Goal: Information Seeking & Learning: Find contact information

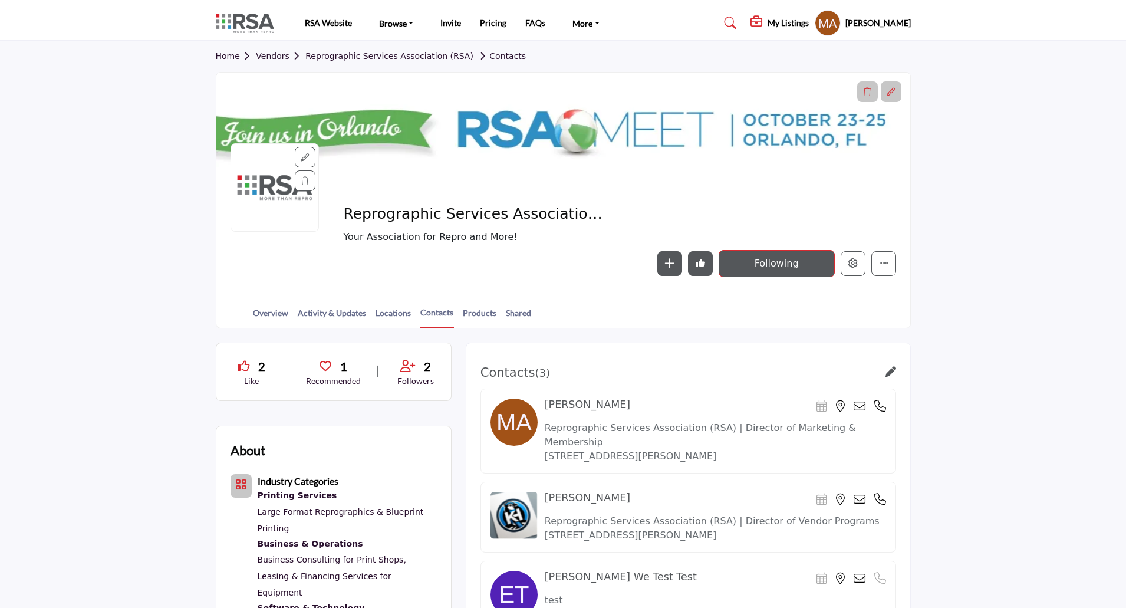
click at [1045, 187] on section "Home Vendors Reprographic Services Association (RSA) Contacts Reprographic Serv…" at bounding box center [563, 185] width 1126 height 288
drag, startPoint x: 228, startPoint y: 56, endPoint x: 256, endPoint y: 58, distance: 29.0
click at [228, 56] on link "Home" at bounding box center [236, 55] width 41 height 9
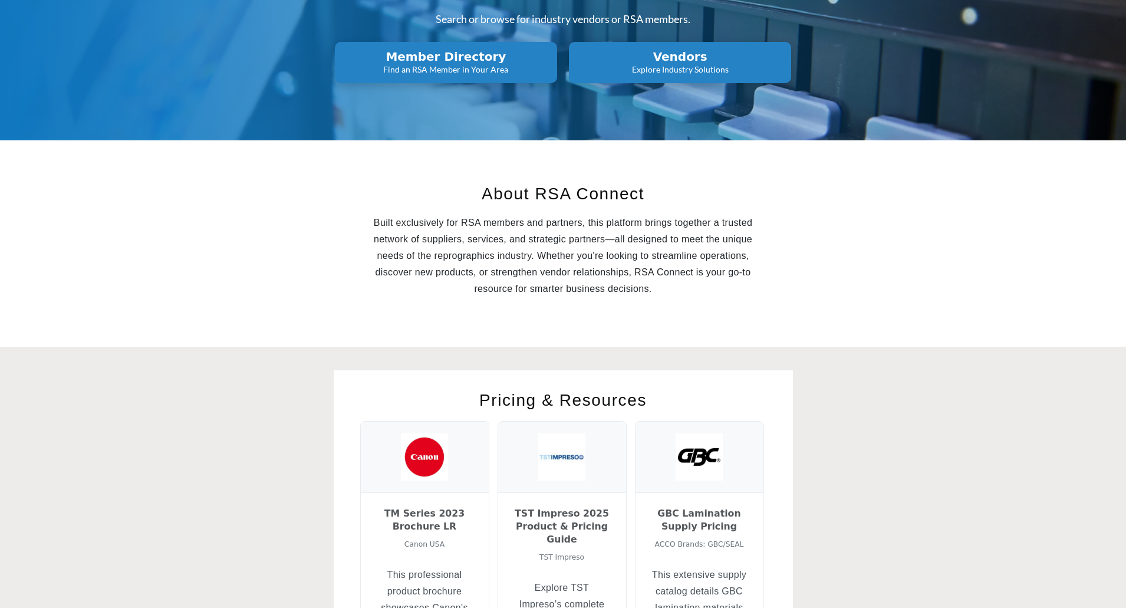
scroll to position [236, 0]
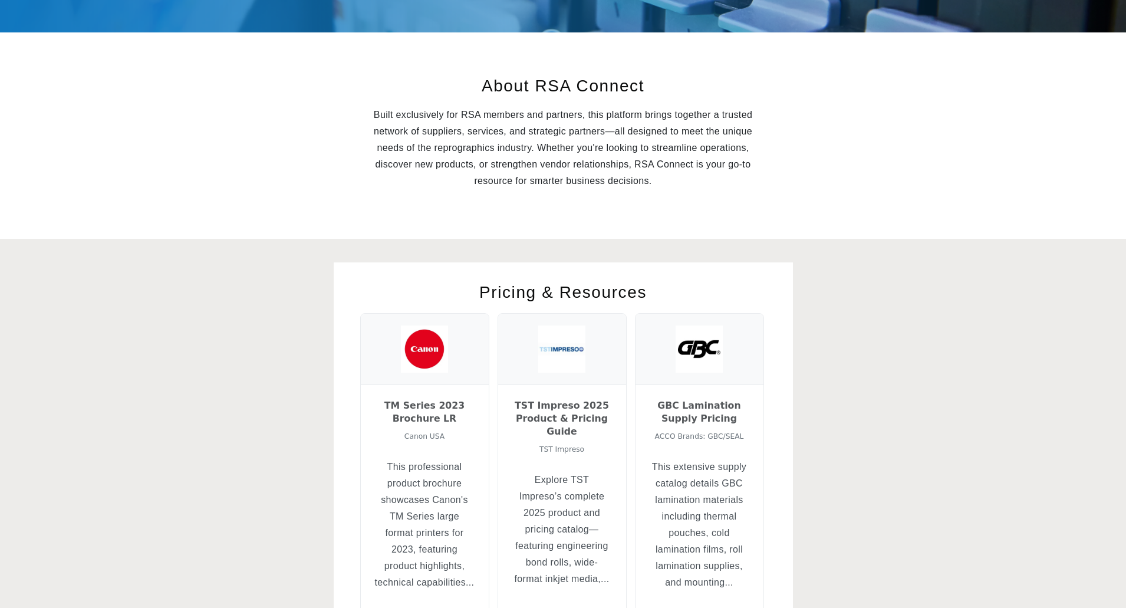
click at [436, 417] on h3 "TM Series 2023 Brochure LR" at bounding box center [425, 412] width 100 height 26
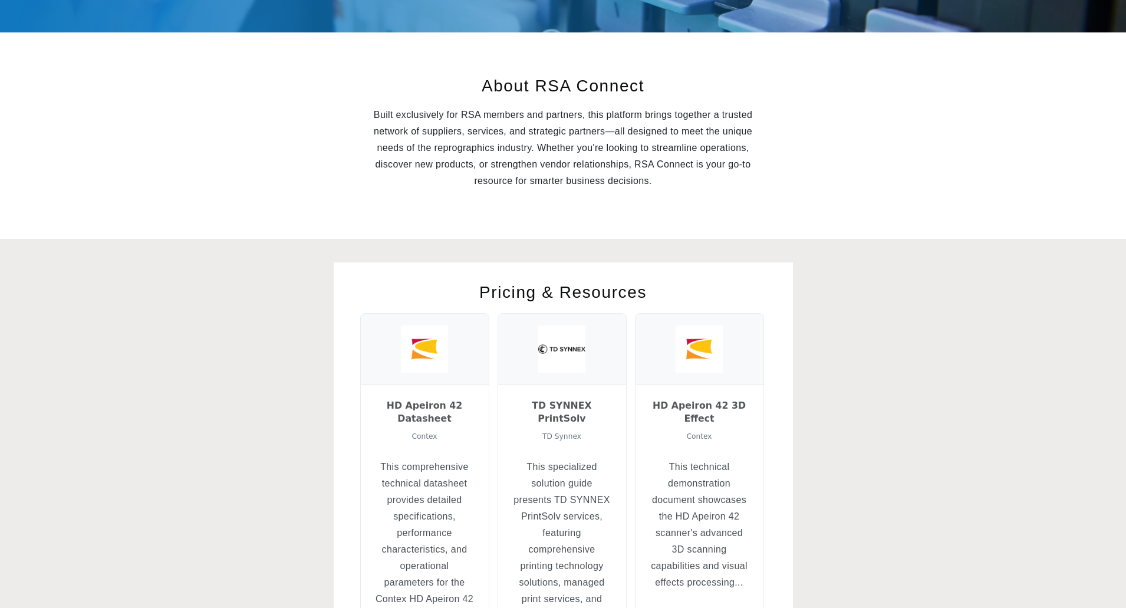
click at [425, 404] on h3 "HD Apeiron 42 Datasheet" at bounding box center [425, 412] width 100 height 26
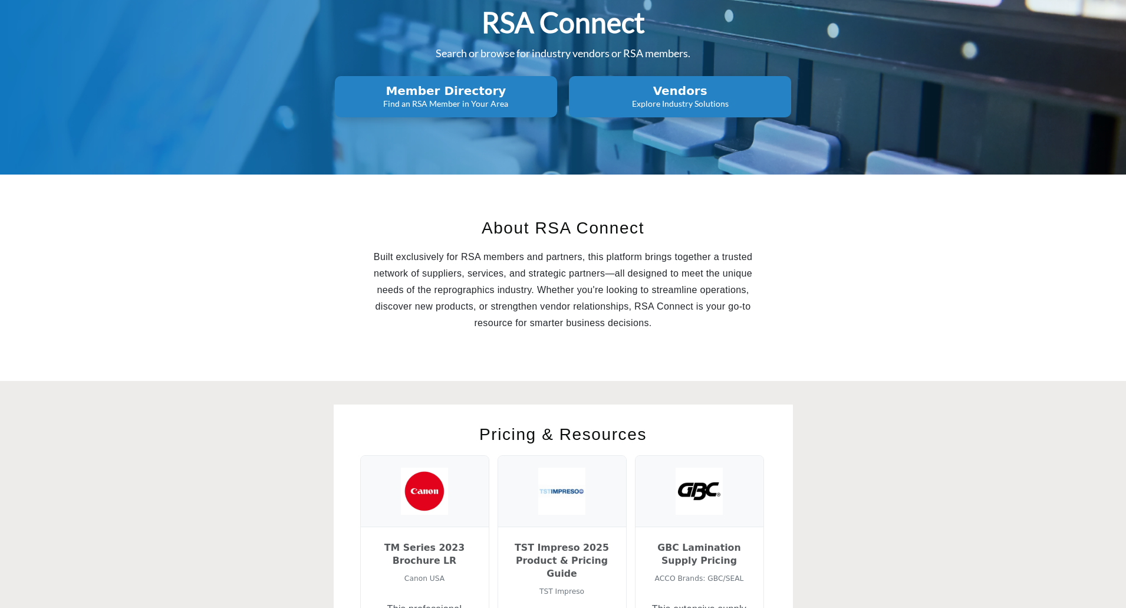
scroll to position [0, 0]
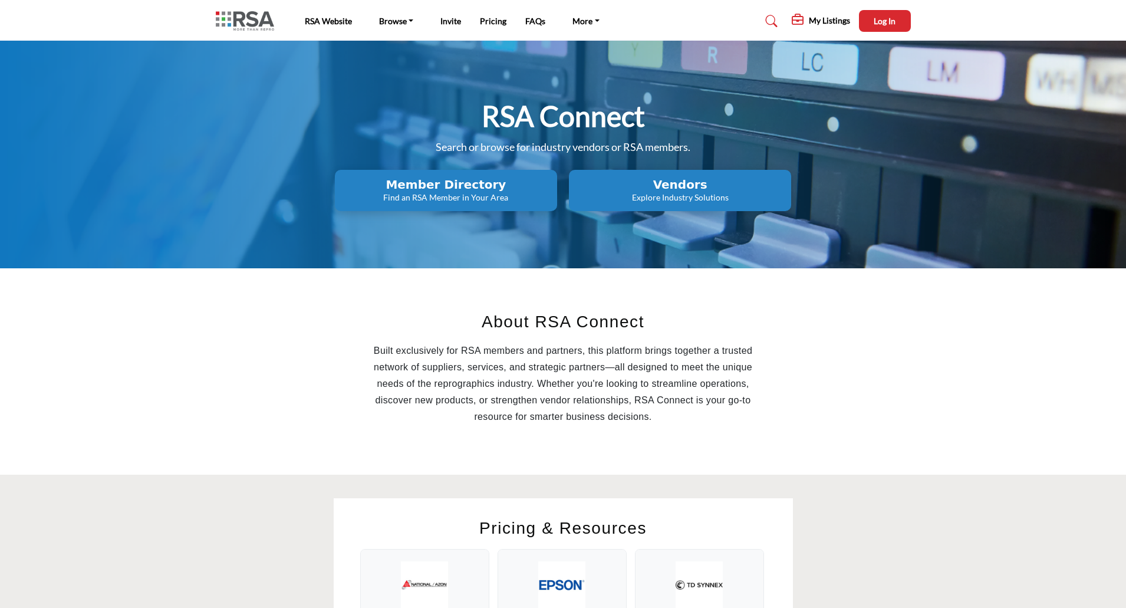
drag, startPoint x: 666, startPoint y: 192, endPoint x: 763, endPoint y: 200, distance: 97.0
click at [557, 191] on button "Vendors Explore Industry Solutions" at bounding box center [446, 190] width 222 height 41
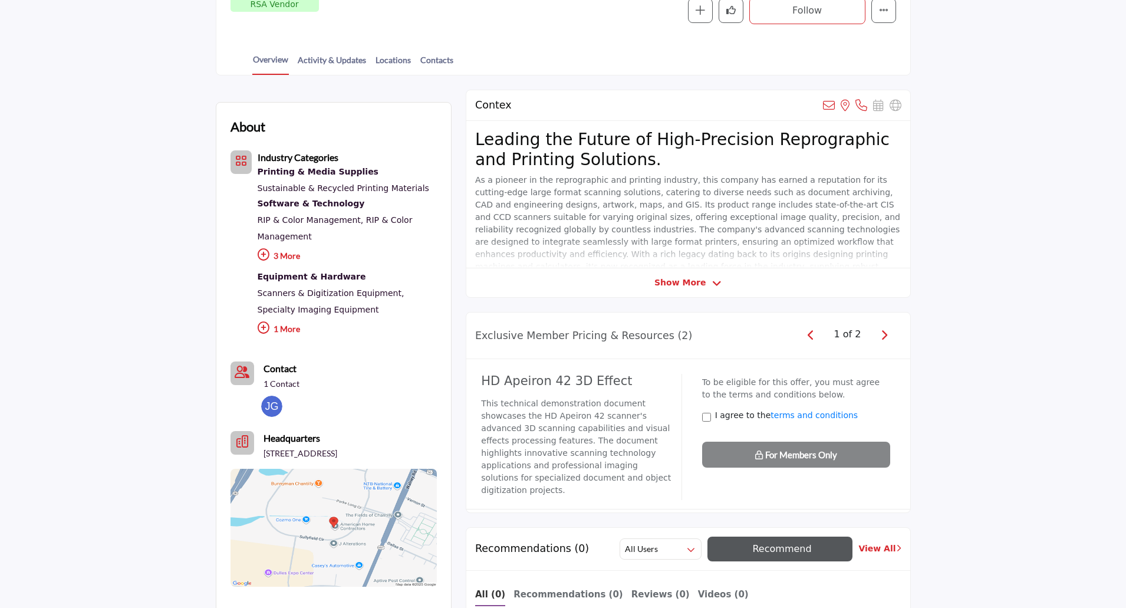
scroll to position [236, 0]
click at [885, 332] on icon "button" at bounding box center [884, 333] width 6 height 11
click at [810, 333] on icon "button" at bounding box center [811, 333] width 6 height 11
click at [601, 440] on p "This technical demonstration document showcases the HD Apeiron 42 scanner's adv…" at bounding box center [577, 445] width 192 height 99
click at [887, 337] on icon "button" at bounding box center [884, 333] width 6 height 11
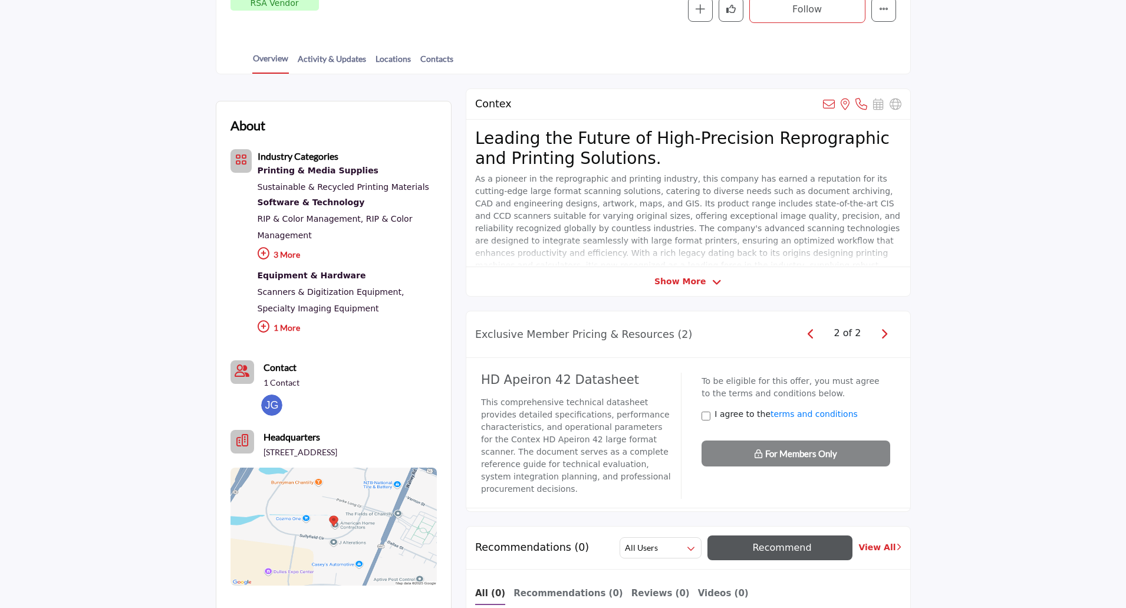
click at [576, 413] on p "This comprehensive technical datasheet provides detailed specifications, perfor…" at bounding box center [577, 445] width 192 height 99
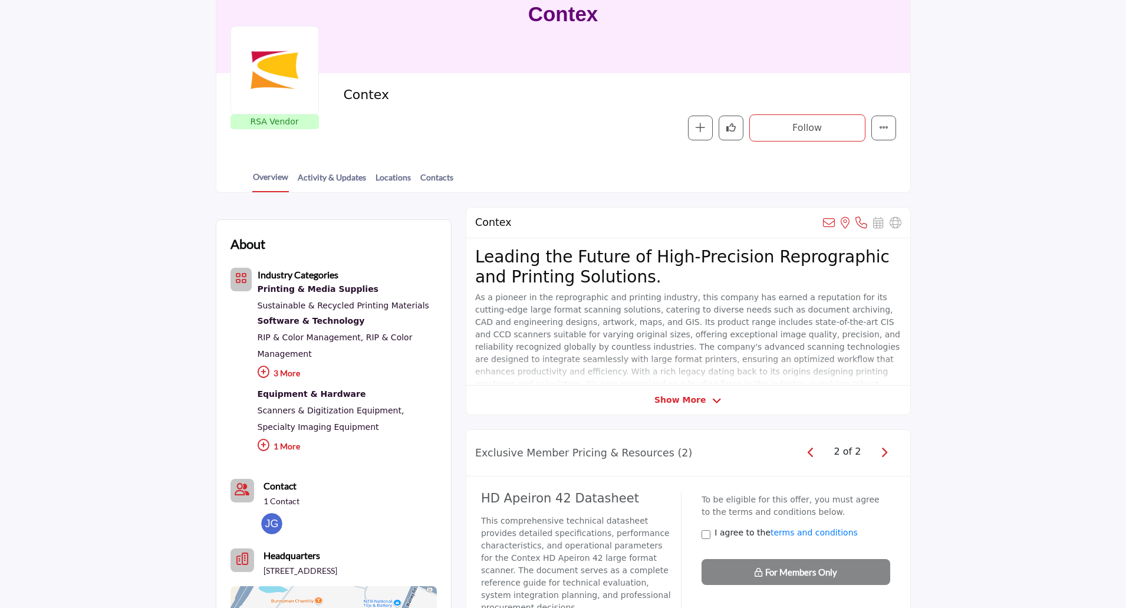
scroll to position [0, 0]
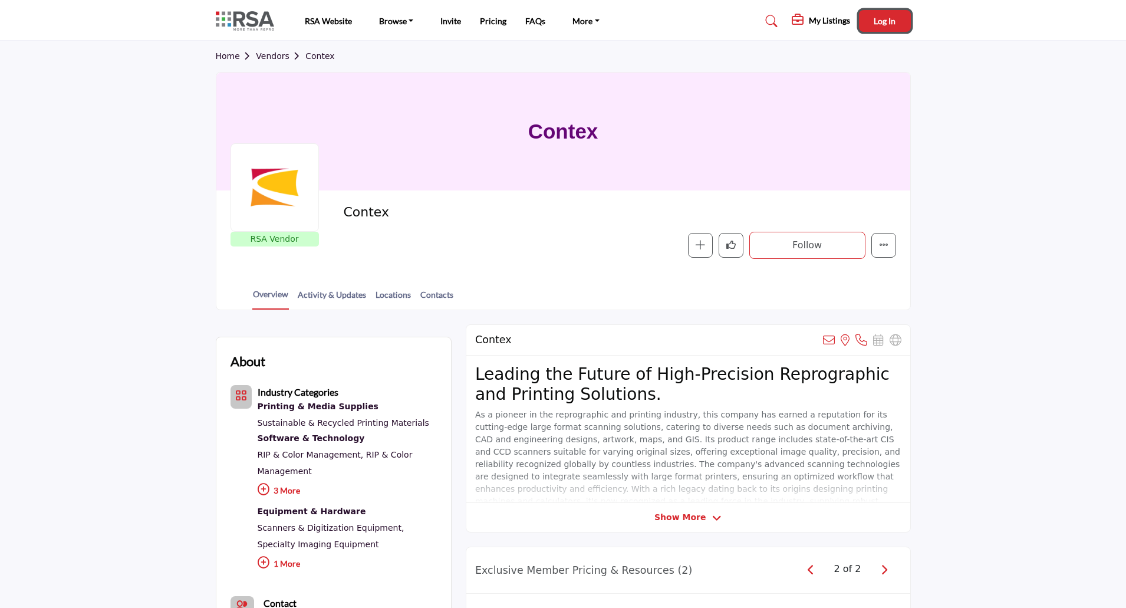
click at [889, 20] on span "Log In" at bounding box center [885, 21] width 22 height 10
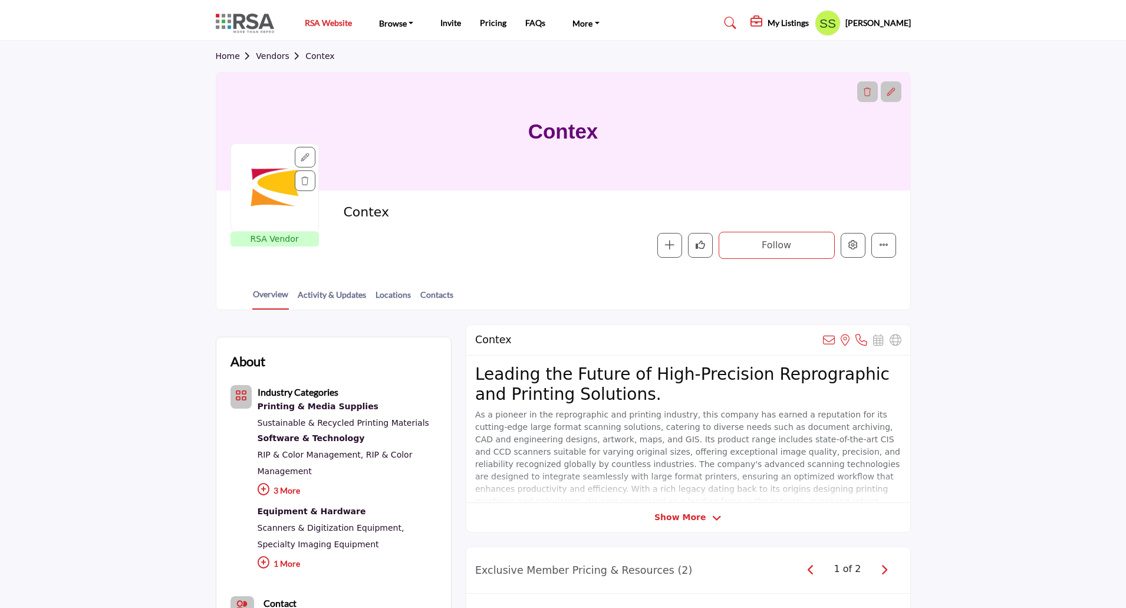
click at [334, 22] on link "RSA Website" at bounding box center [328, 23] width 47 height 10
click at [229, 56] on link "Home" at bounding box center [236, 55] width 41 height 9
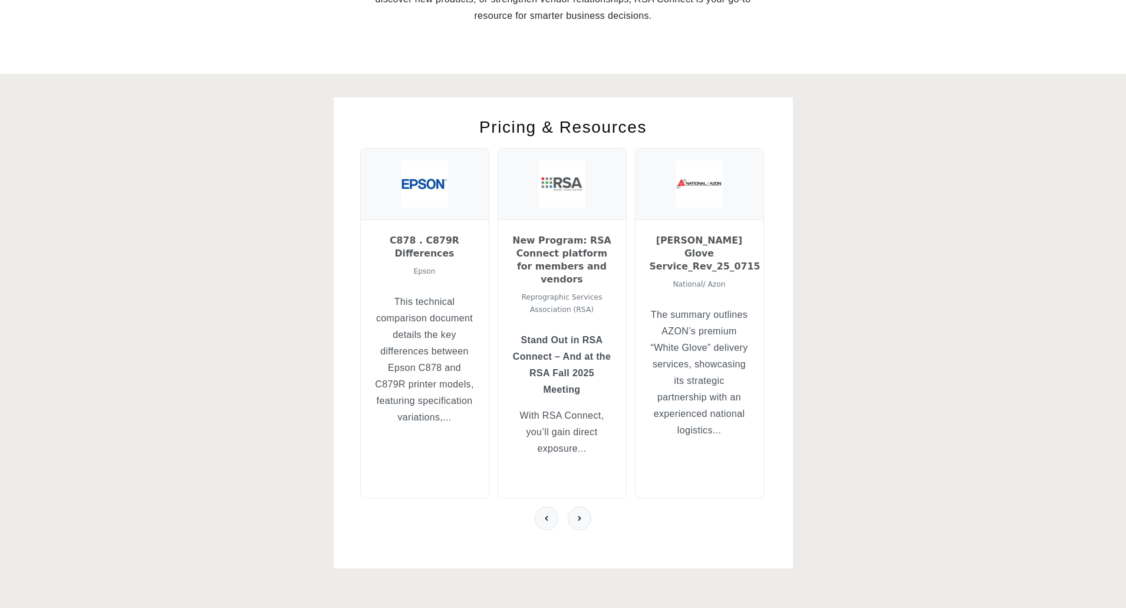
scroll to position [413, 0]
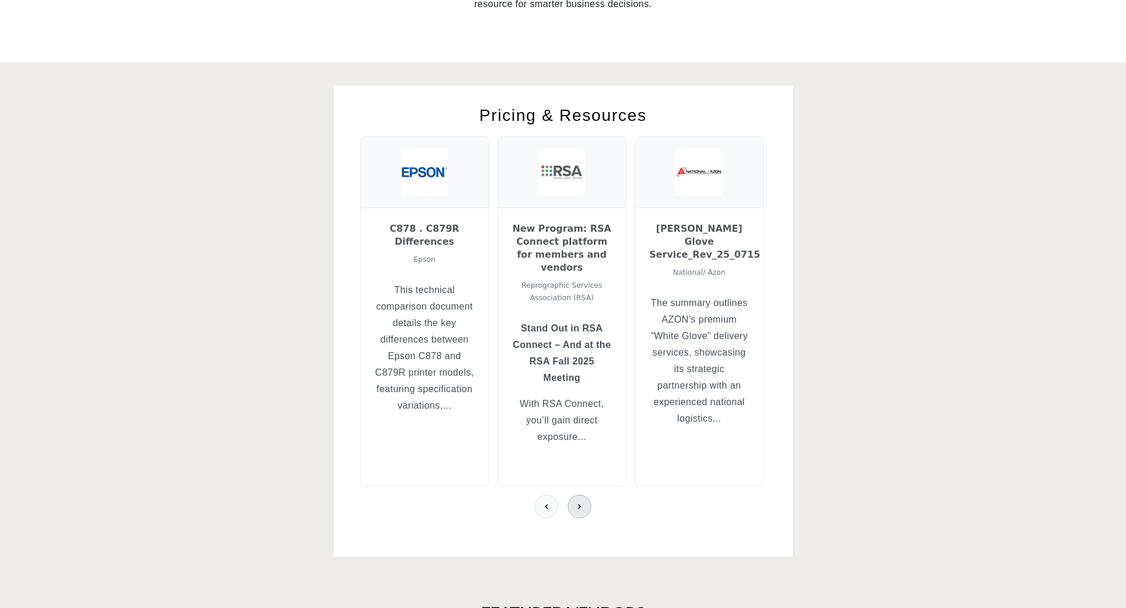
click at [579, 502] on icon at bounding box center [579, 506] width 9 height 9
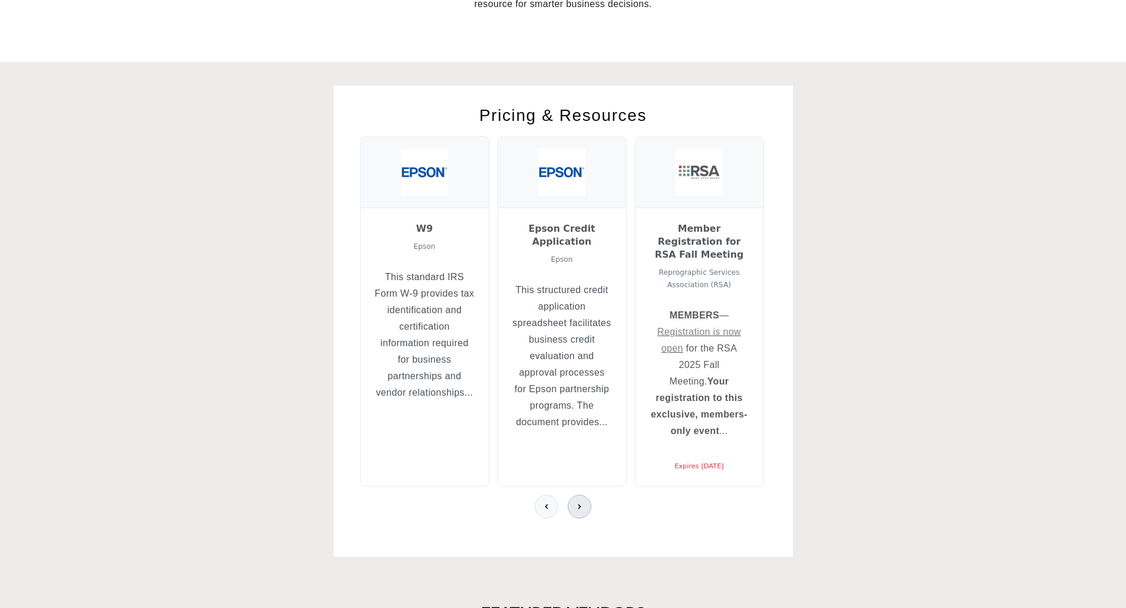
click at [579, 502] on icon at bounding box center [579, 506] width 9 height 9
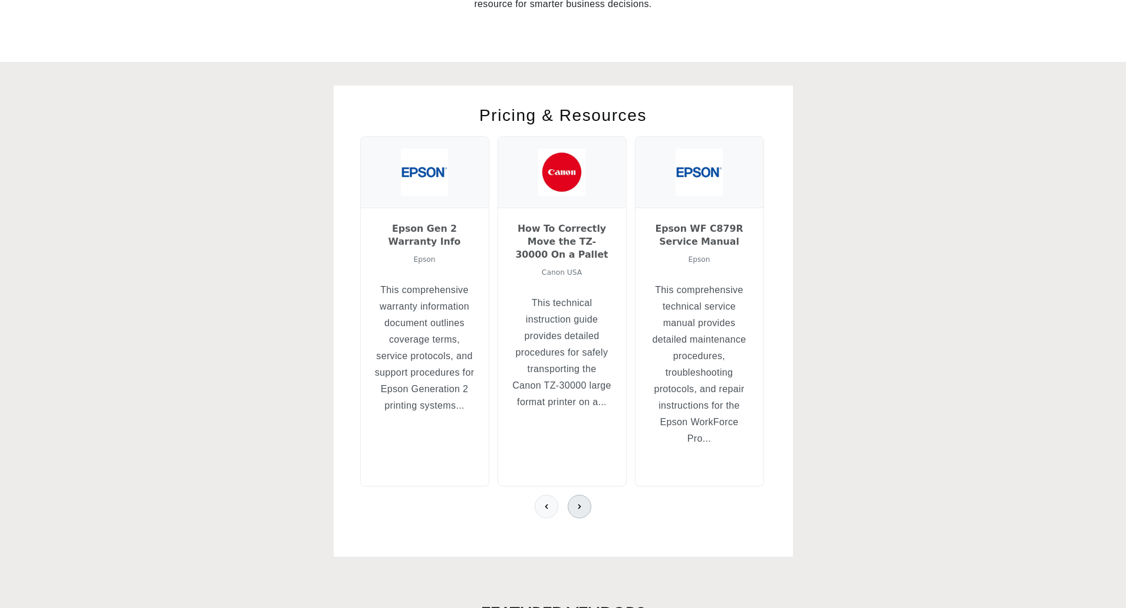
click at [579, 502] on icon at bounding box center [579, 506] width 9 height 9
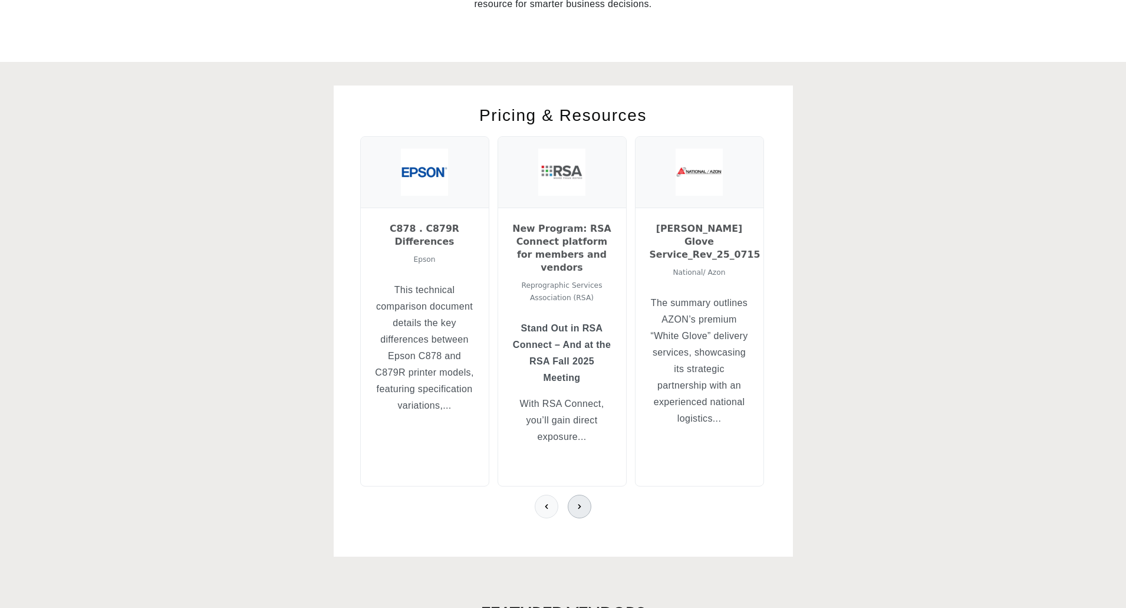
click at [579, 502] on icon at bounding box center [579, 506] width 9 height 9
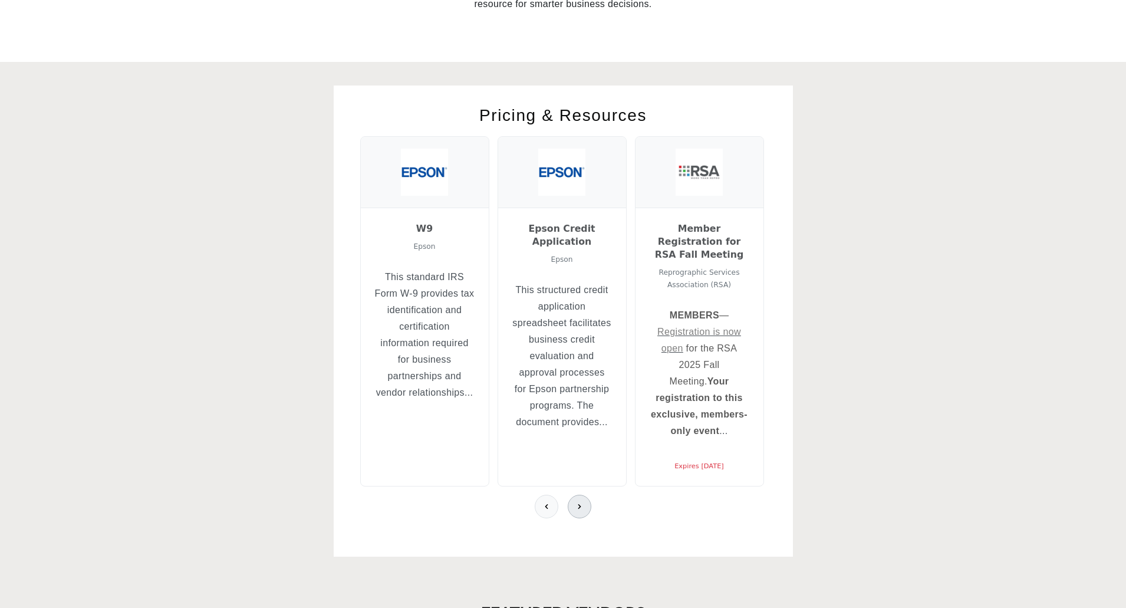
click at [579, 502] on icon at bounding box center [579, 506] width 9 height 9
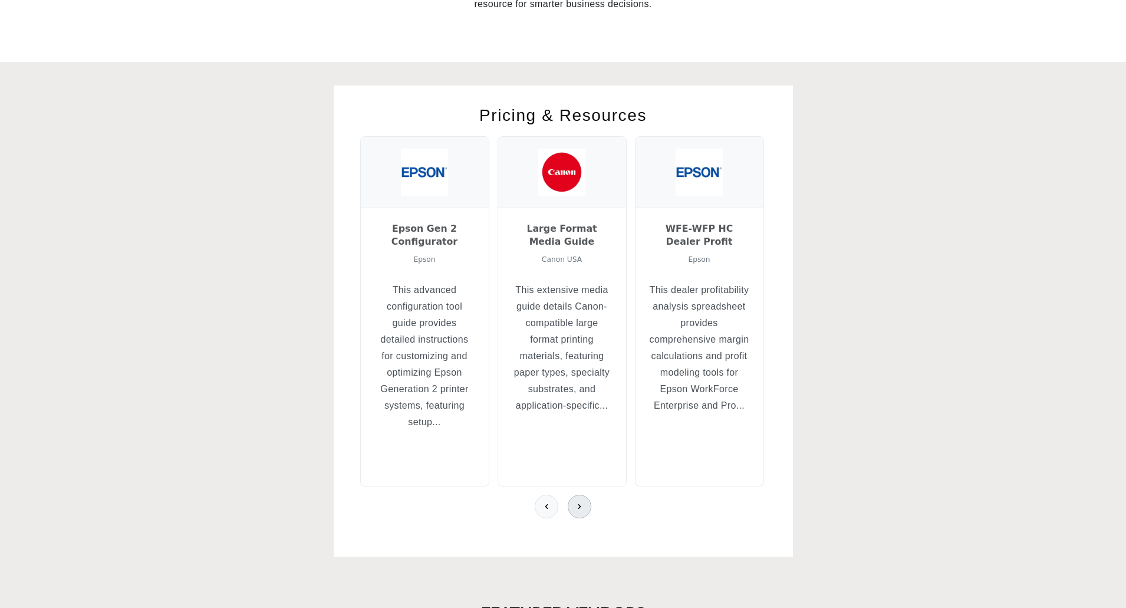
click at [579, 502] on icon at bounding box center [579, 506] width 9 height 9
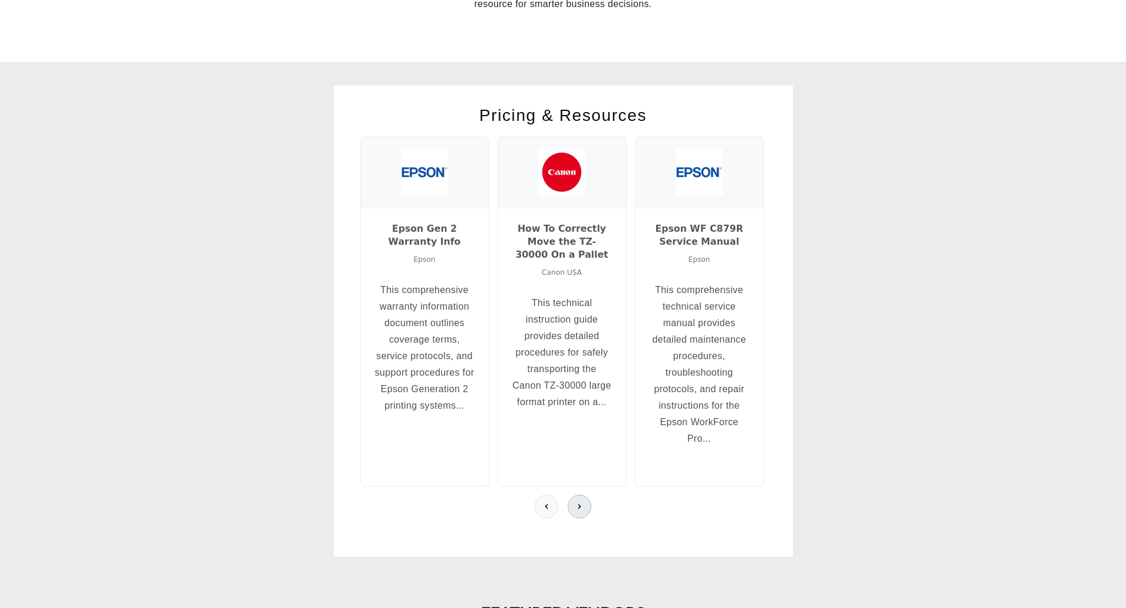
click at [579, 502] on icon at bounding box center [579, 506] width 9 height 9
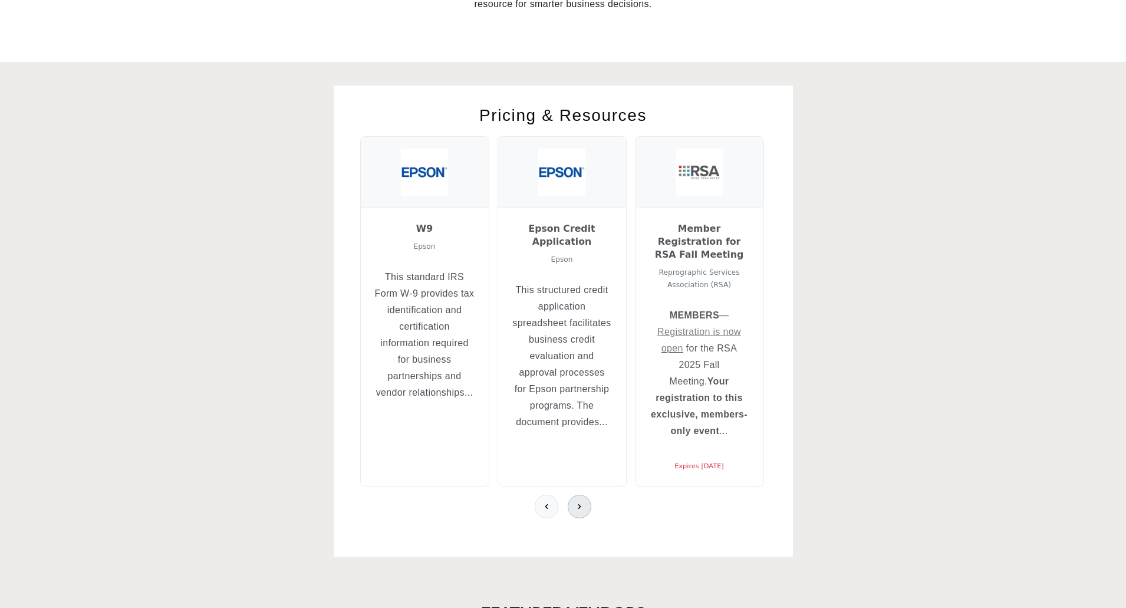
click at [582, 505] on icon at bounding box center [579, 506] width 9 height 9
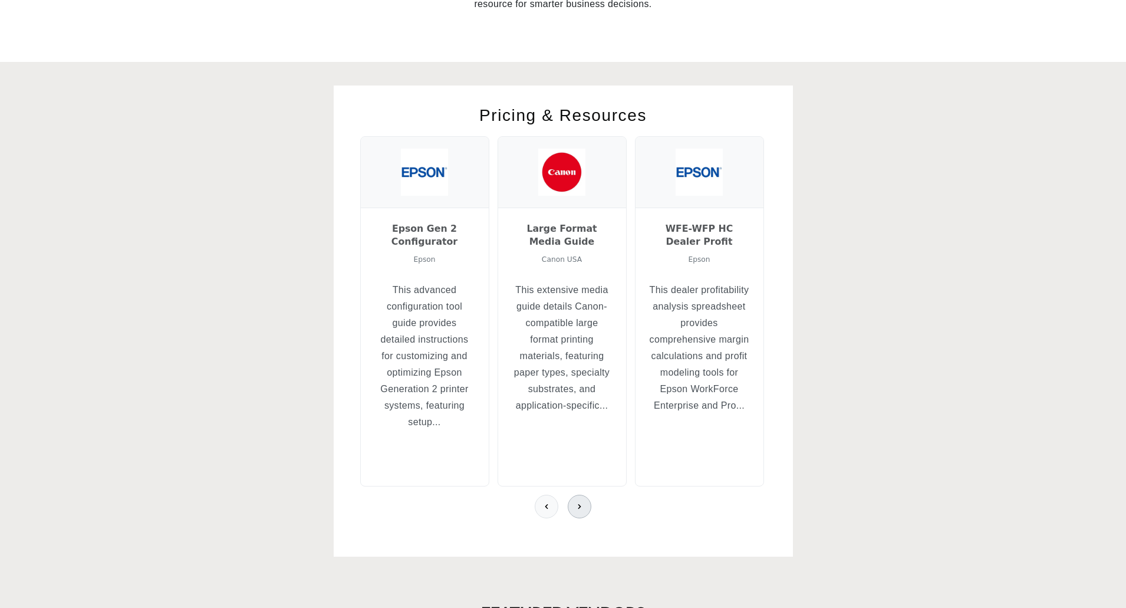
click at [582, 505] on icon at bounding box center [579, 506] width 9 height 9
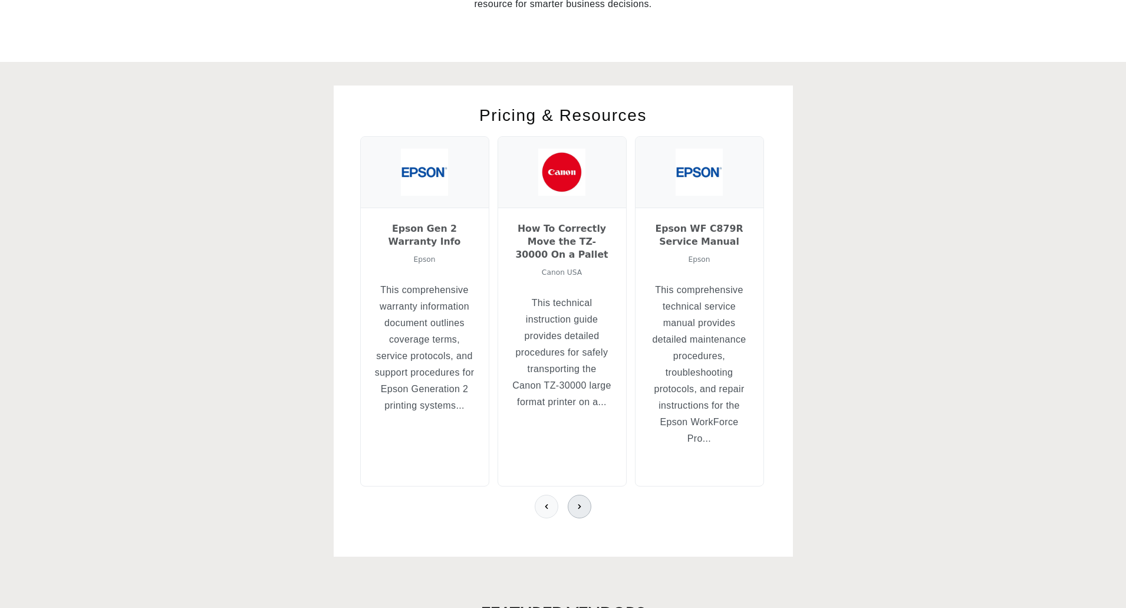
click at [582, 505] on icon at bounding box center [579, 506] width 9 height 9
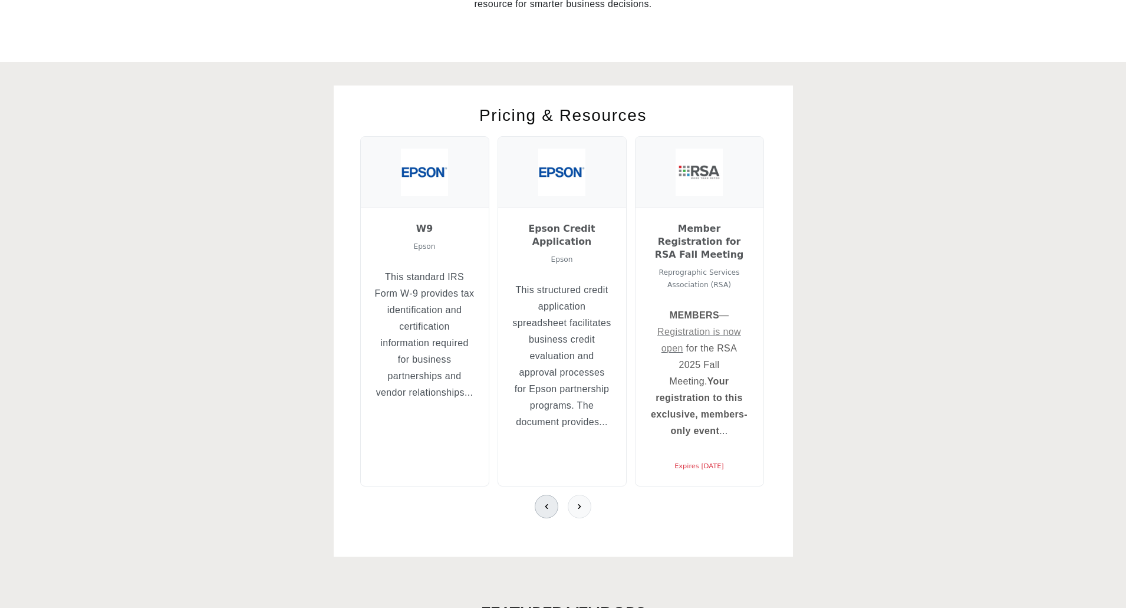
click at [541, 502] on button at bounding box center [547, 507] width 24 height 24
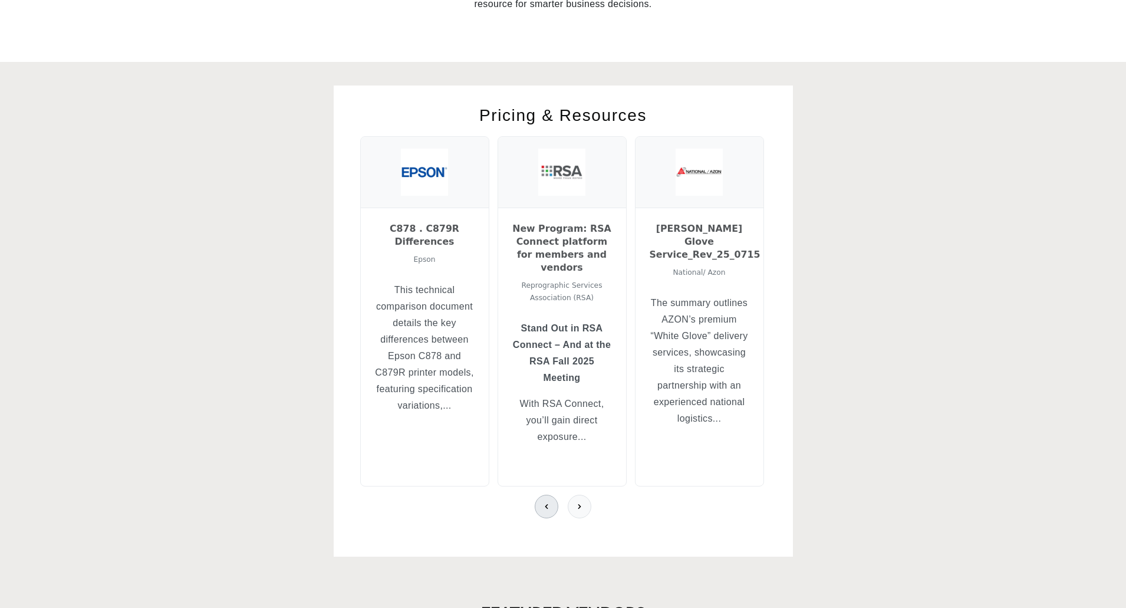
click at [541, 502] on button at bounding box center [547, 507] width 24 height 24
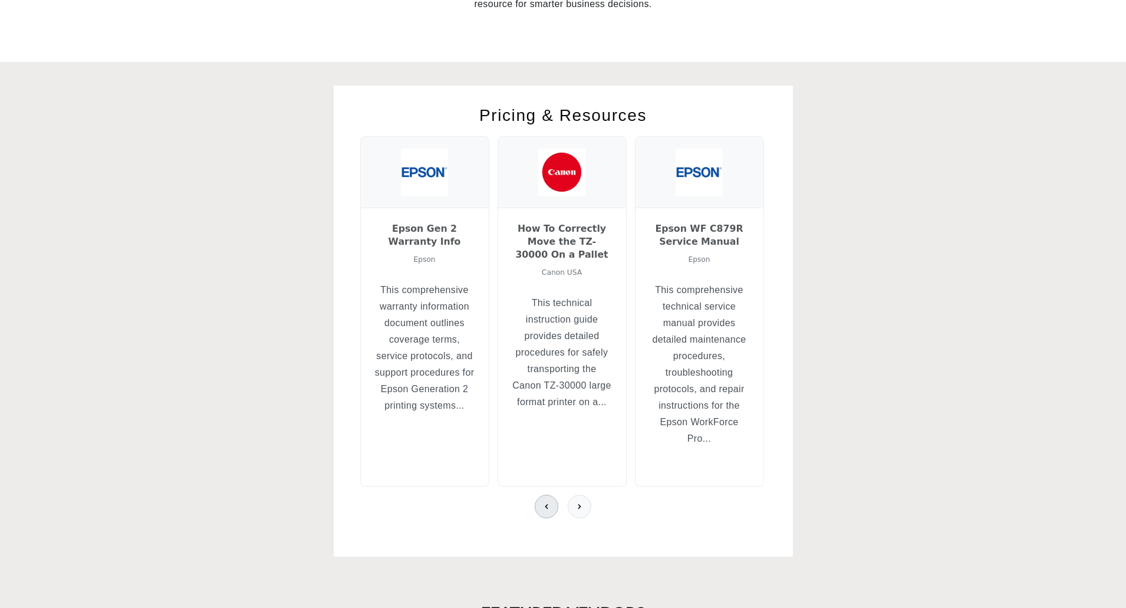
click at [541, 502] on button at bounding box center [547, 507] width 24 height 24
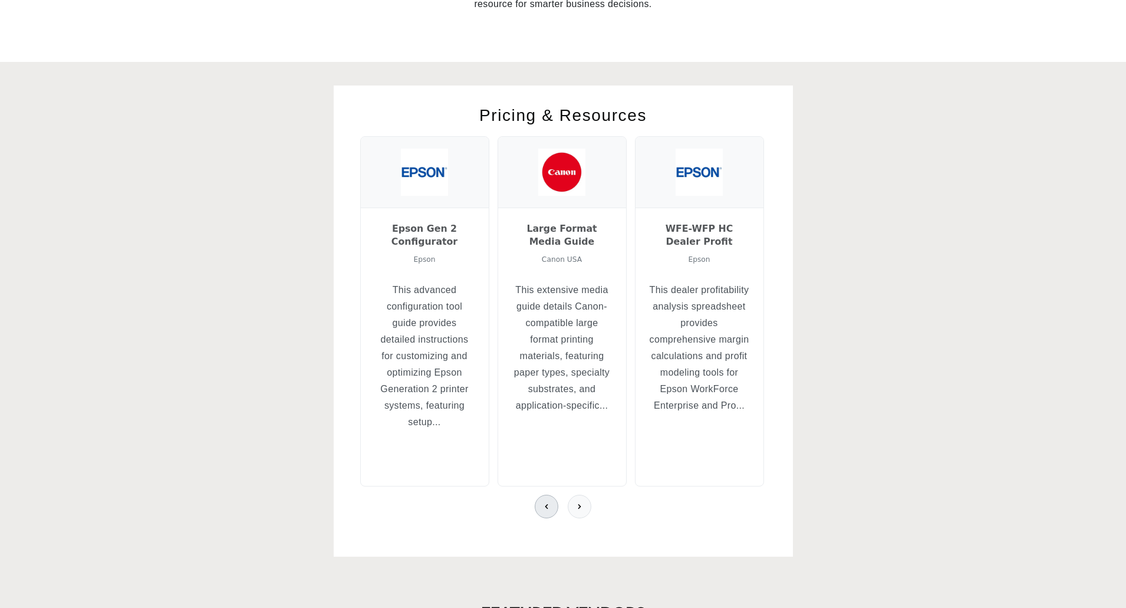
click at [535, 502] on button at bounding box center [547, 507] width 24 height 24
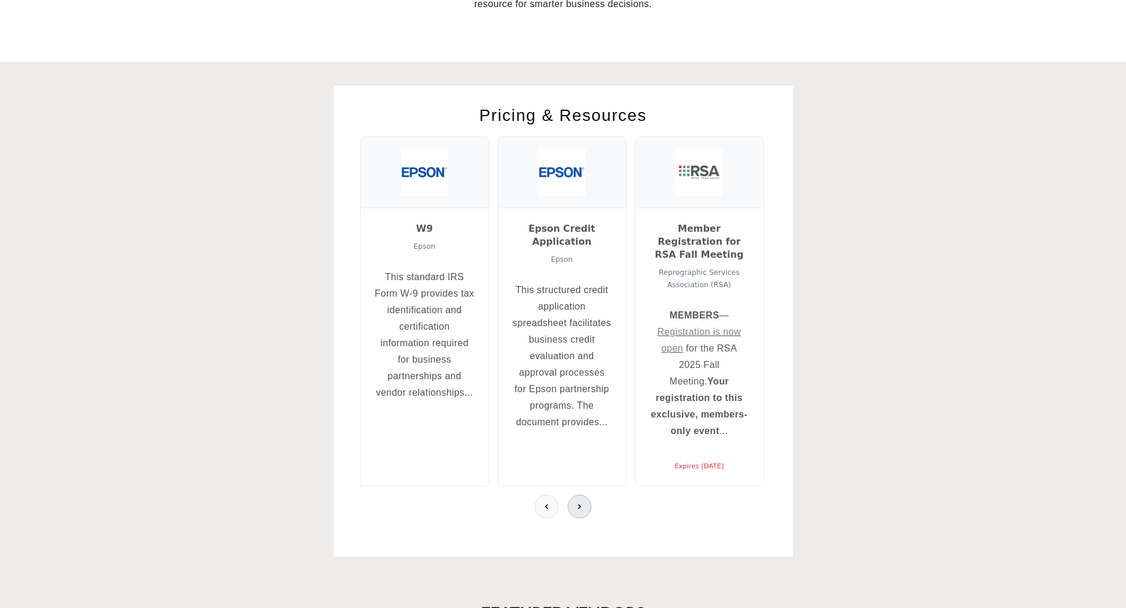
click at [584, 504] on icon at bounding box center [579, 506] width 9 height 9
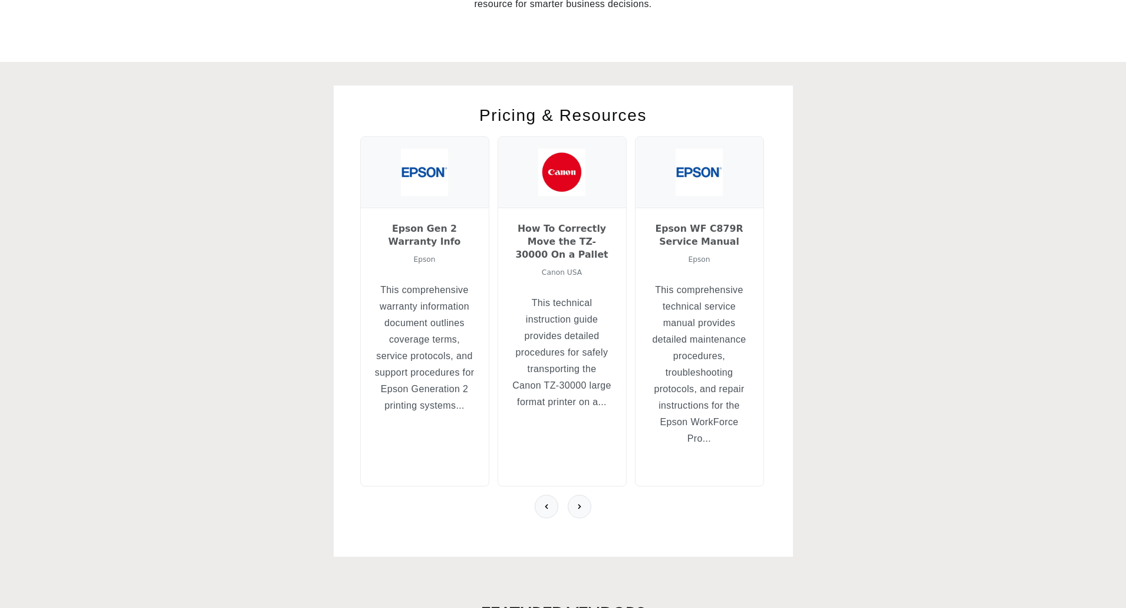
click at [526, 497] on div at bounding box center [563, 507] width 406 height 24
click at [588, 507] on button at bounding box center [580, 507] width 24 height 24
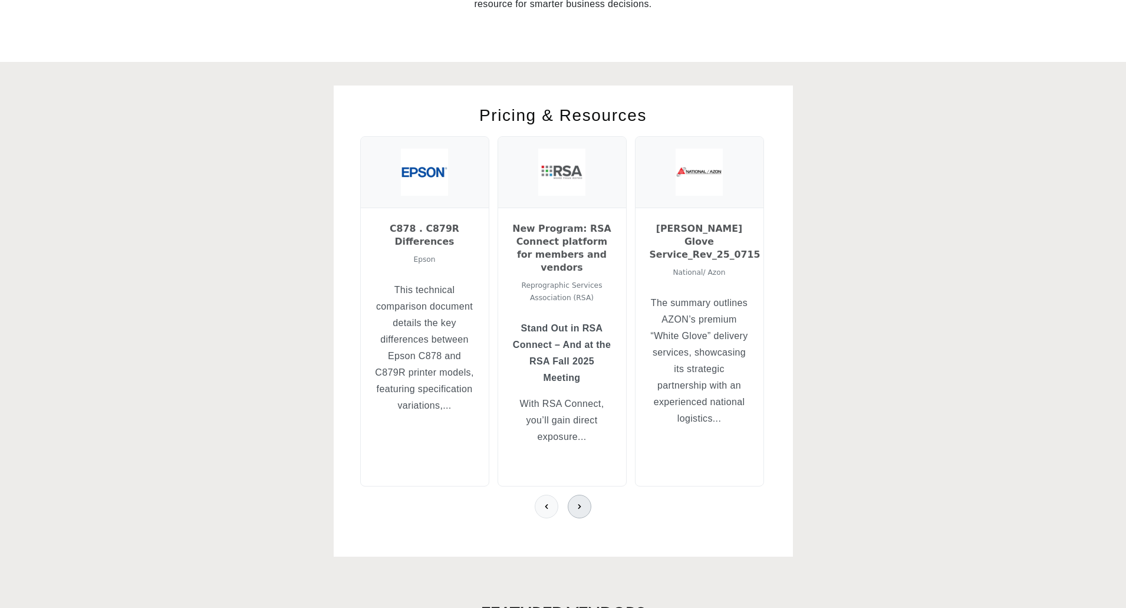
drag, startPoint x: 546, startPoint y: 501, endPoint x: 568, endPoint y: 498, distance: 22.0
click at [550, 502] on icon at bounding box center [546, 506] width 9 height 9
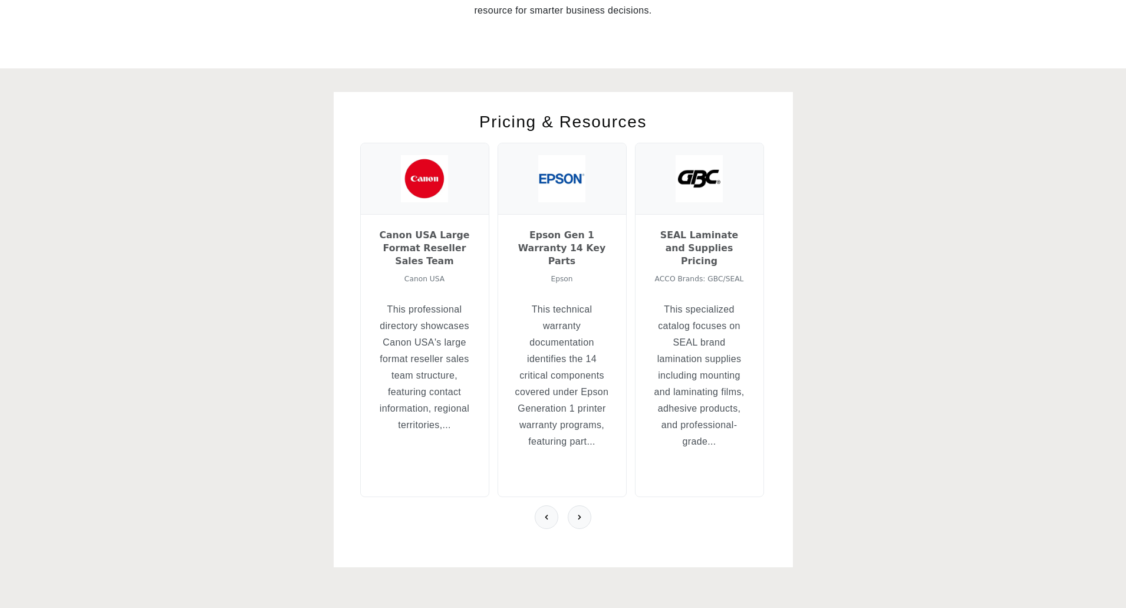
scroll to position [413, 0]
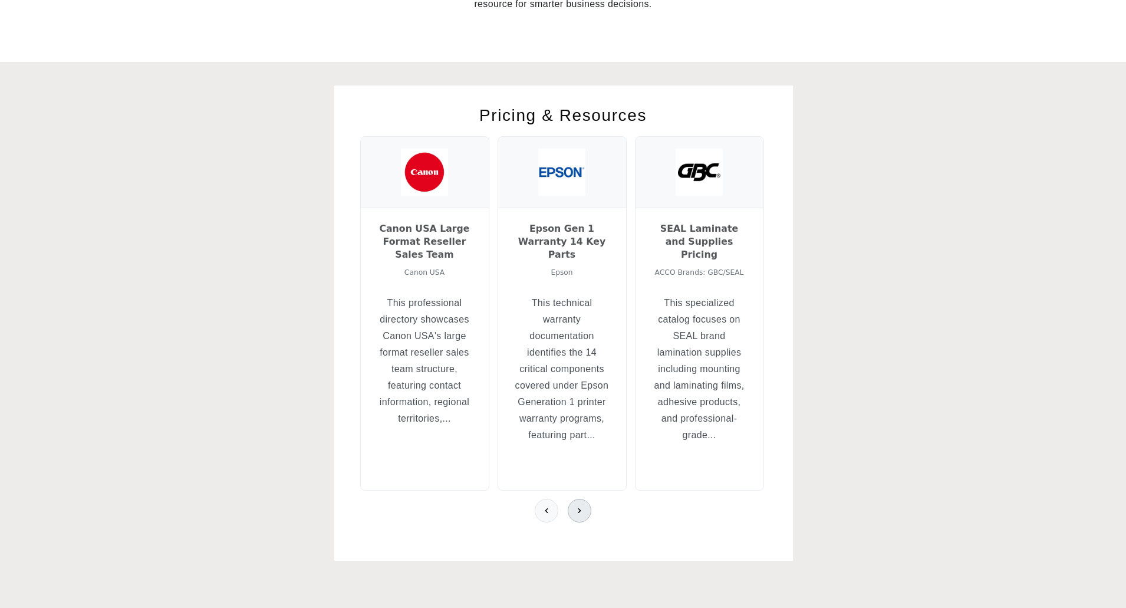
click at [579, 506] on icon at bounding box center [579, 510] width 9 height 9
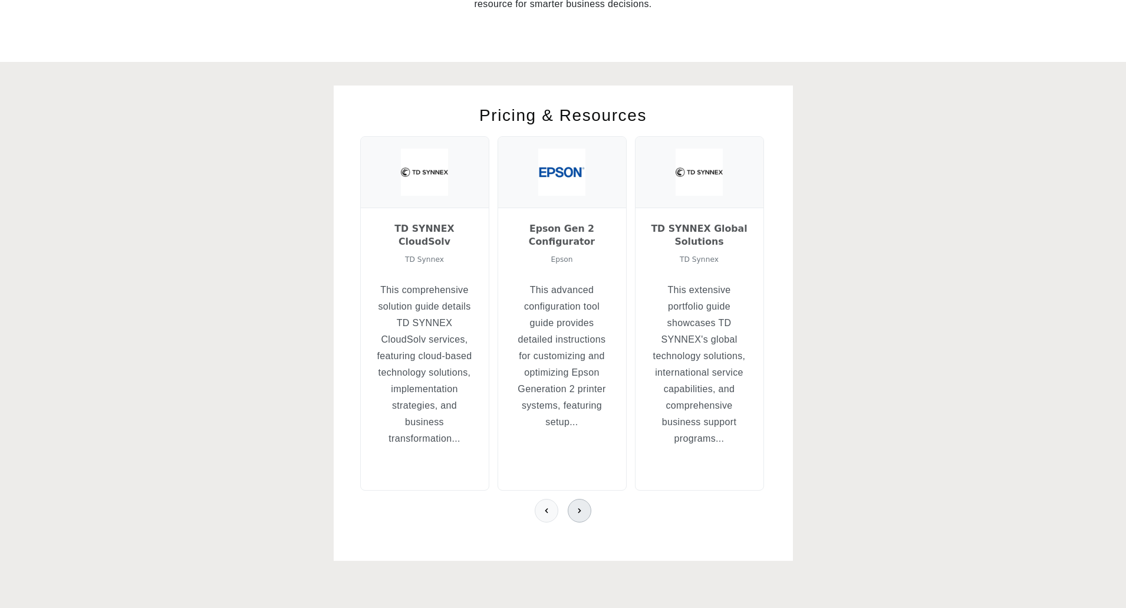
click at [581, 506] on icon at bounding box center [579, 510] width 9 height 9
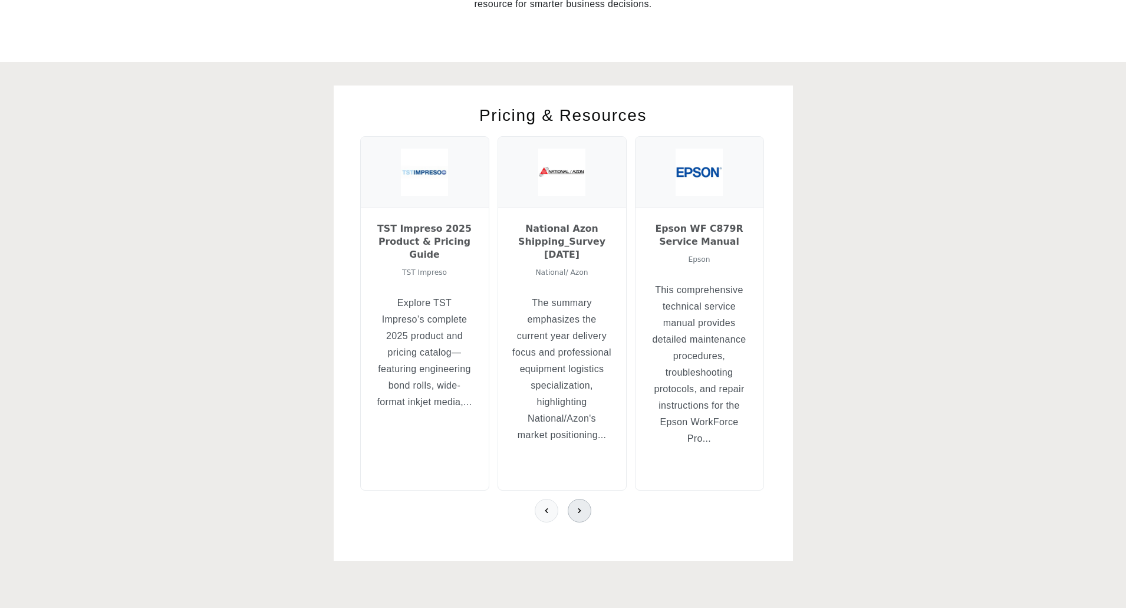
click at [581, 506] on icon at bounding box center [579, 510] width 9 height 9
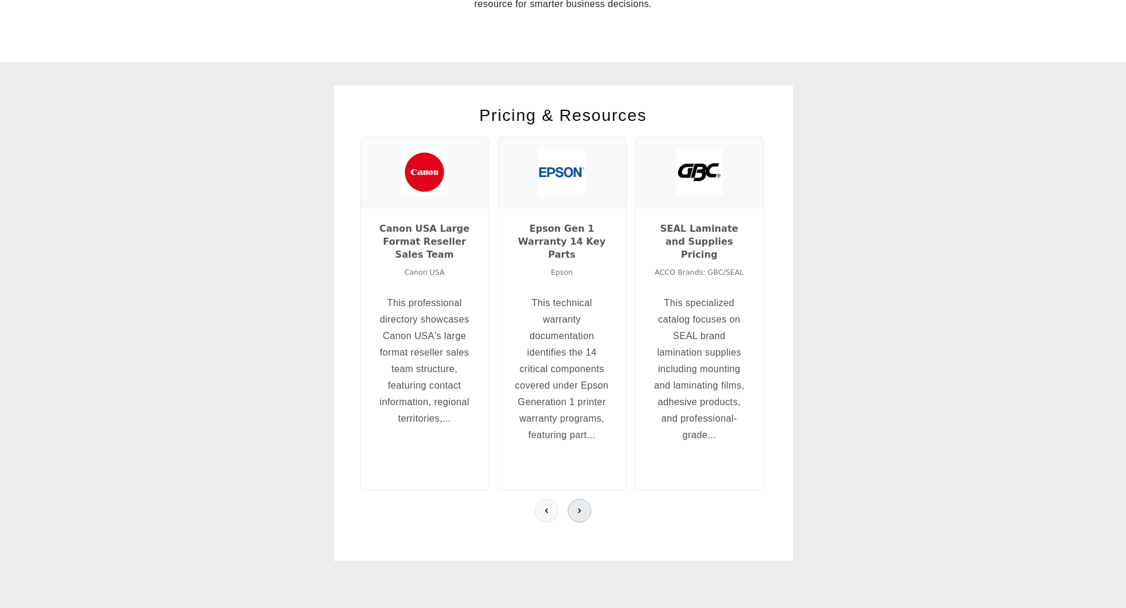
click at [581, 506] on icon at bounding box center [579, 510] width 9 height 9
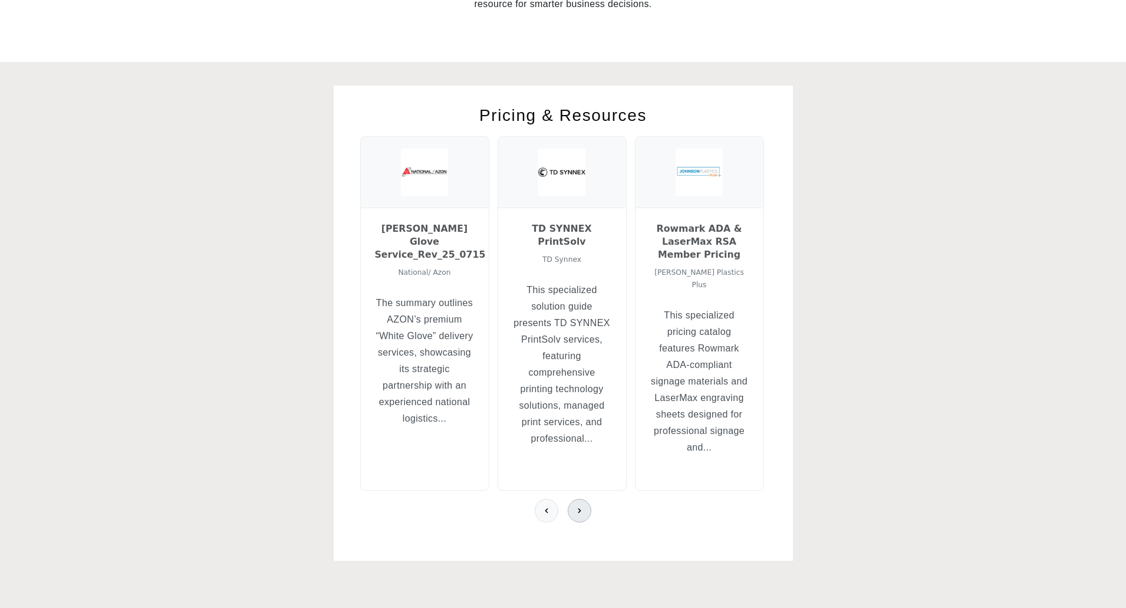
click at [581, 506] on icon at bounding box center [579, 510] width 9 height 9
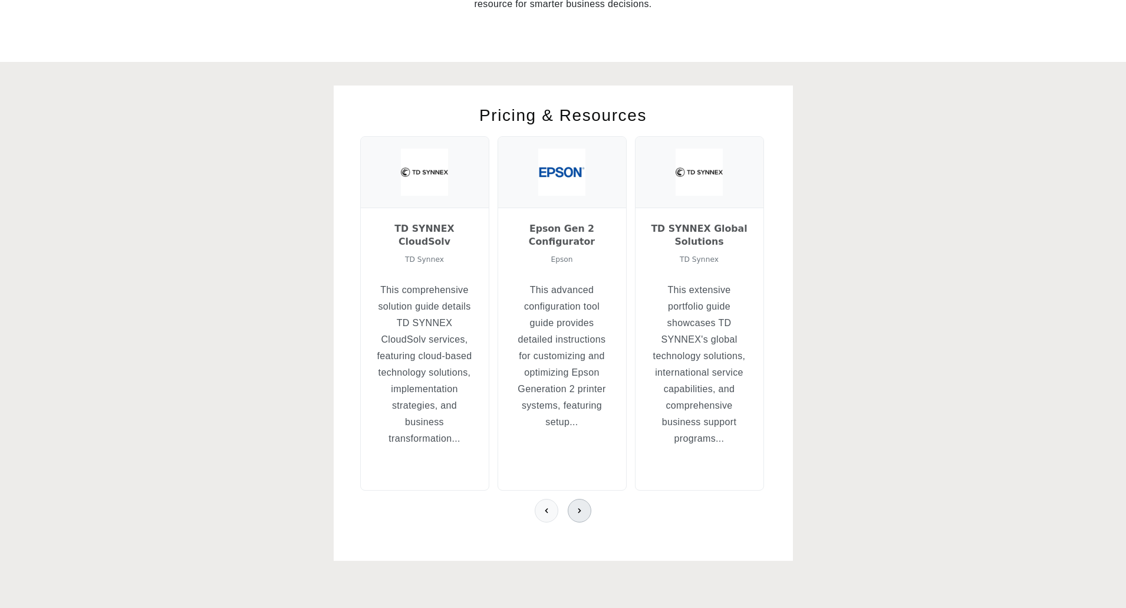
click at [581, 506] on icon at bounding box center [579, 510] width 9 height 9
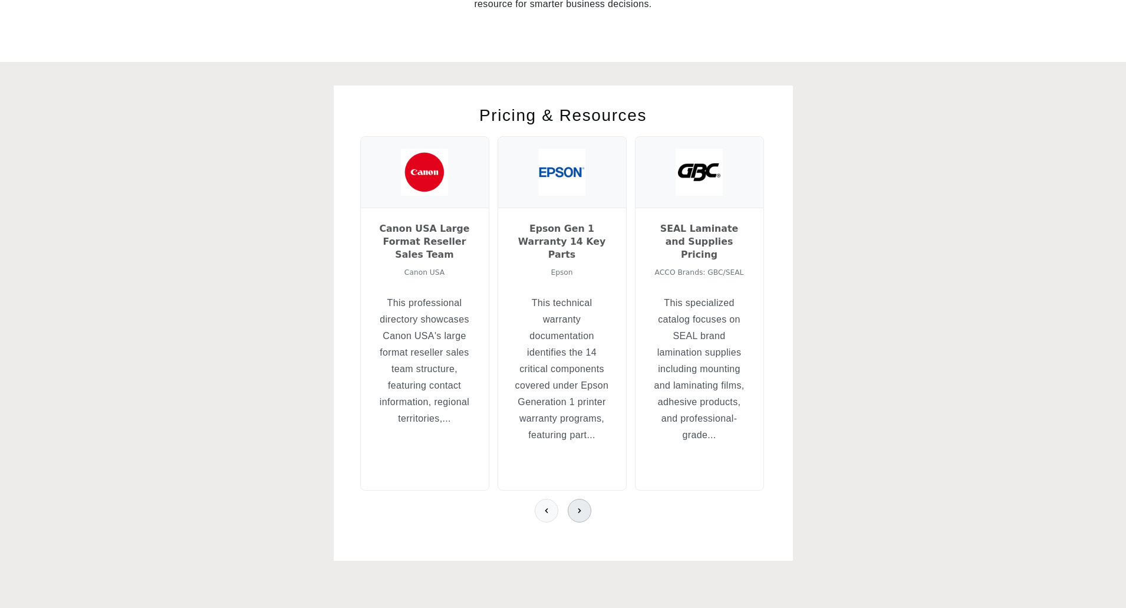
click at [581, 506] on icon at bounding box center [579, 510] width 9 height 9
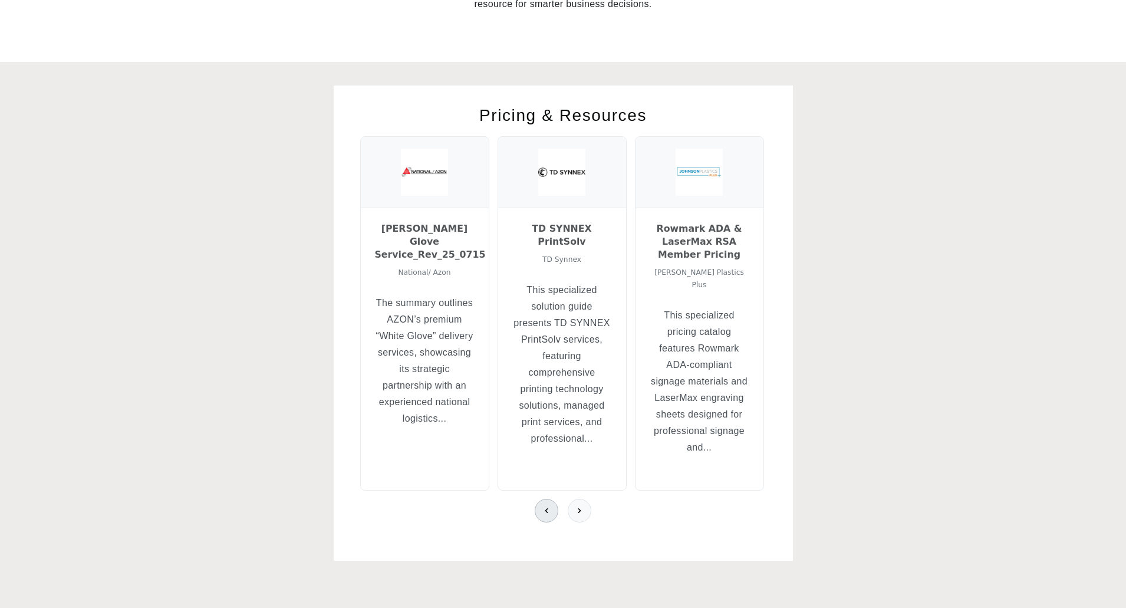
click at [547, 508] on icon at bounding box center [546, 510] width 3 height 5
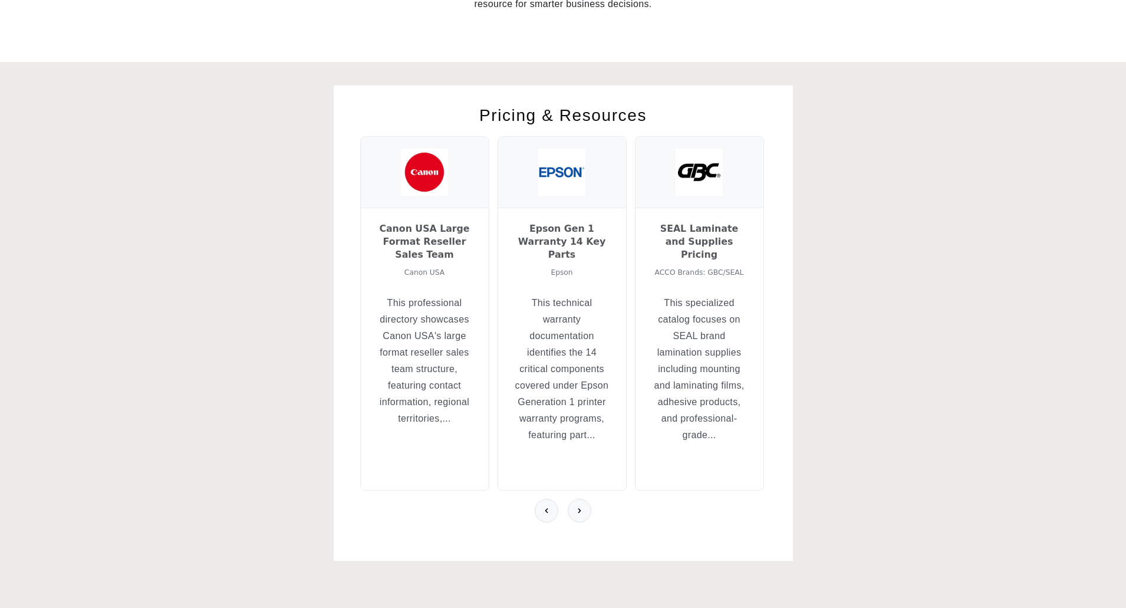
click at [423, 243] on h3 "Canon USA Large Format Reseller Sales Team" at bounding box center [425, 241] width 100 height 39
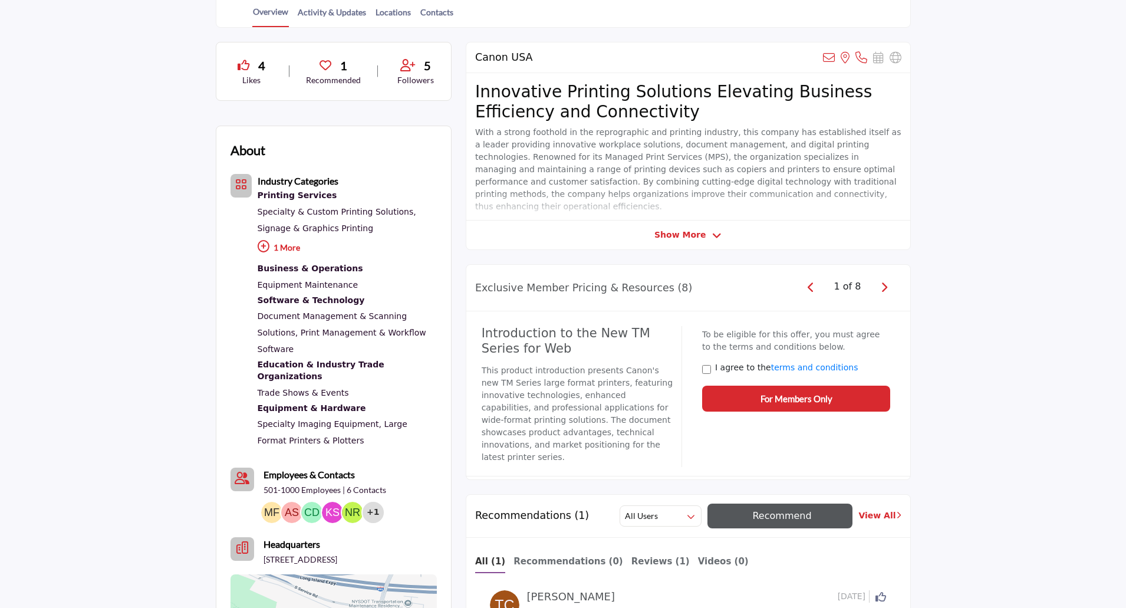
scroll to position [295, 0]
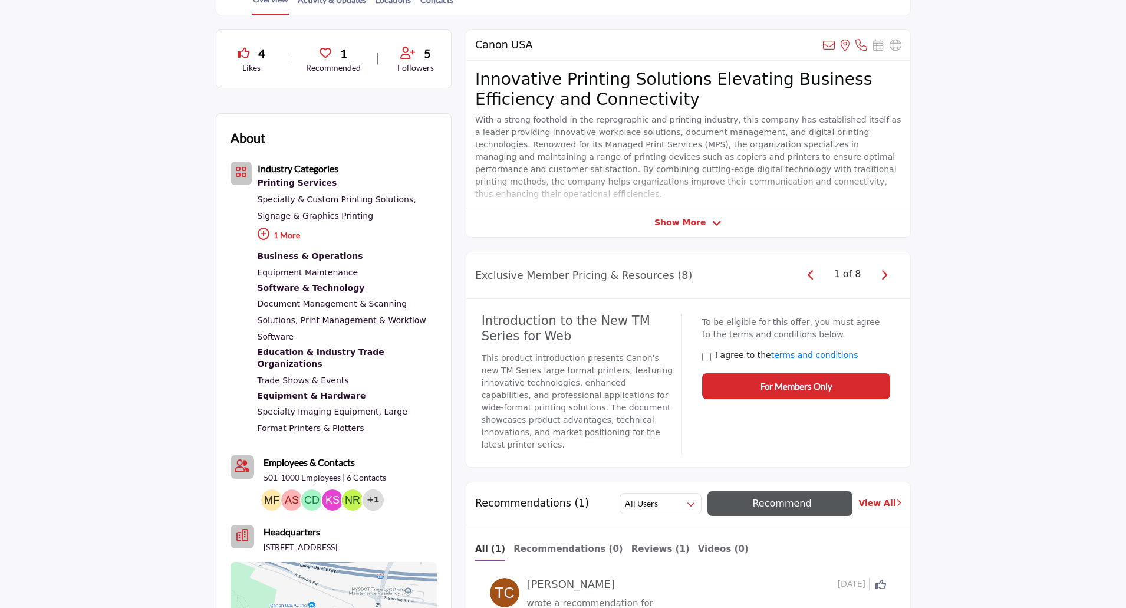
click at [887, 273] on icon "button" at bounding box center [884, 274] width 6 height 11
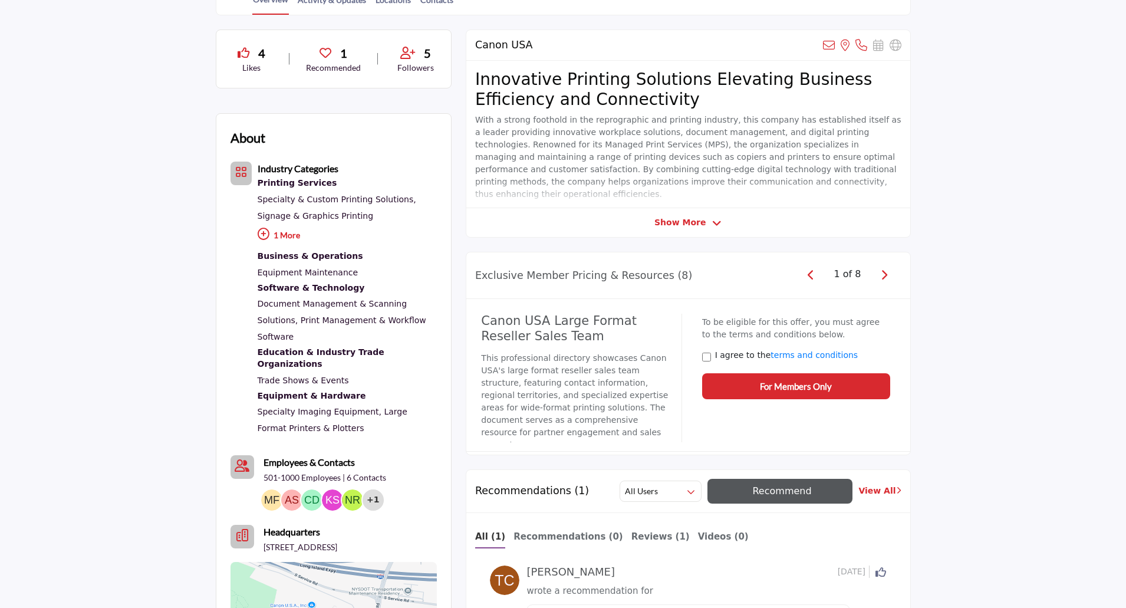
click at [887, 273] on icon "button" at bounding box center [884, 274] width 6 height 11
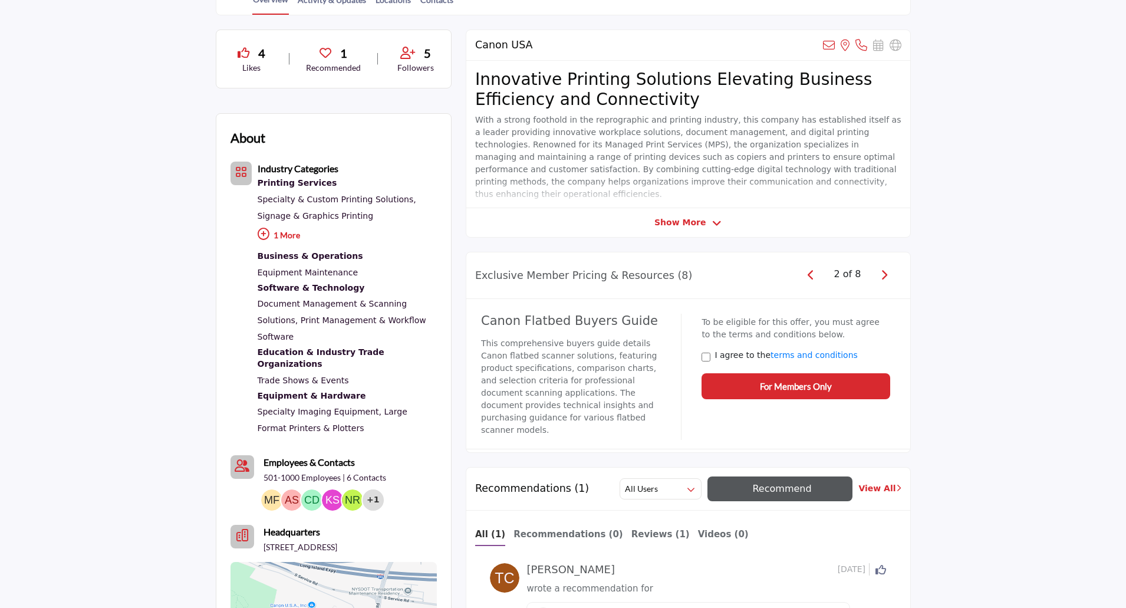
click at [887, 273] on icon "button" at bounding box center [884, 274] width 6 height 11
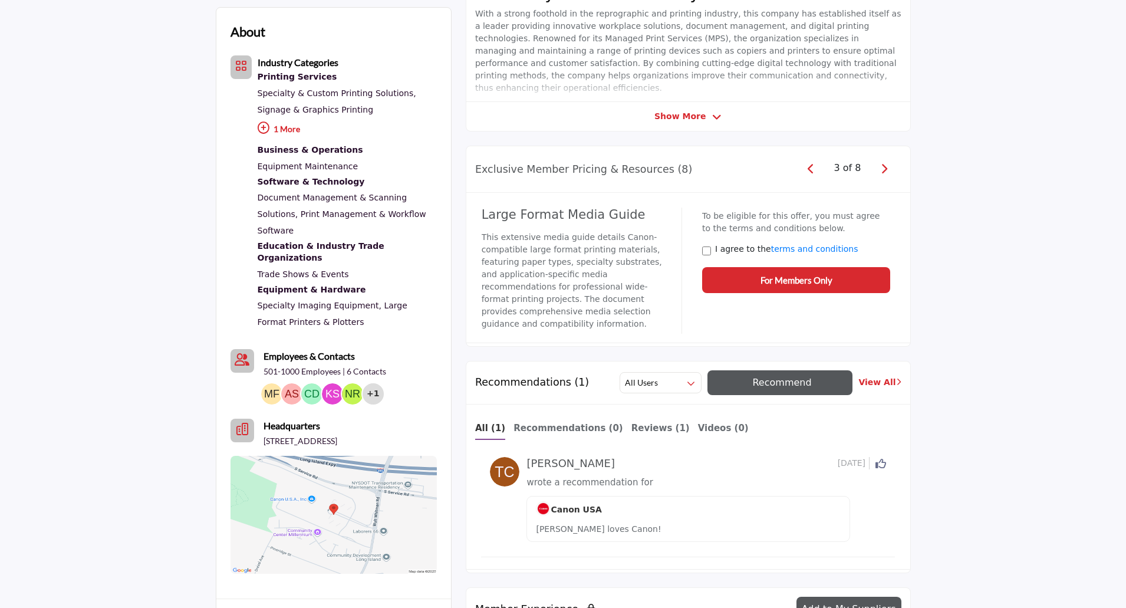
scroll to position [413, 0]
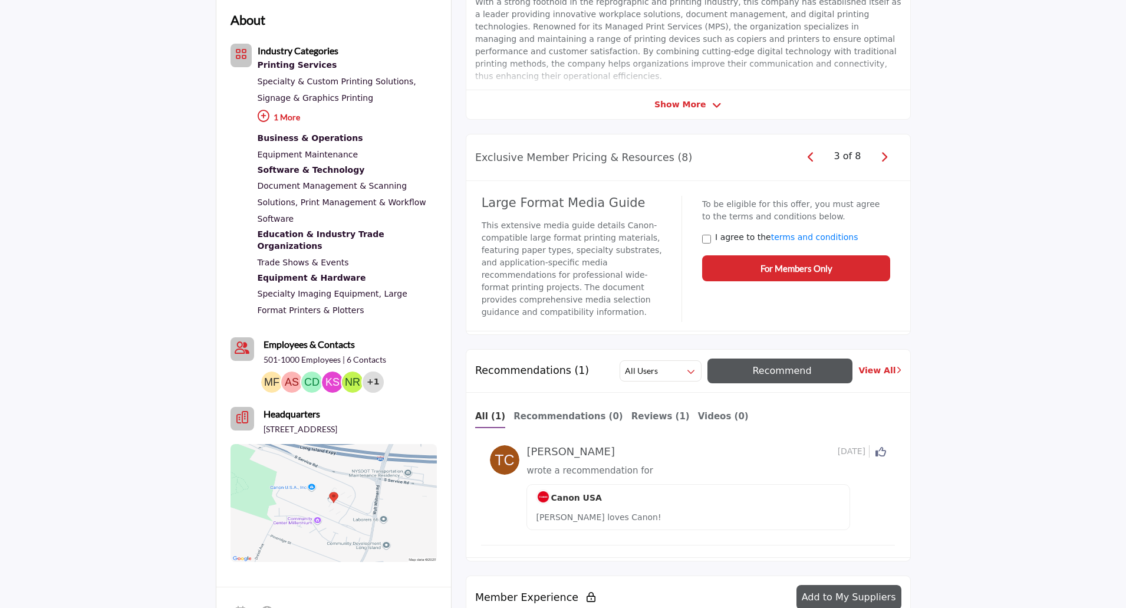
click at [882, 157] on icon "button" at bounding box center [884, 156] width 6 height 11
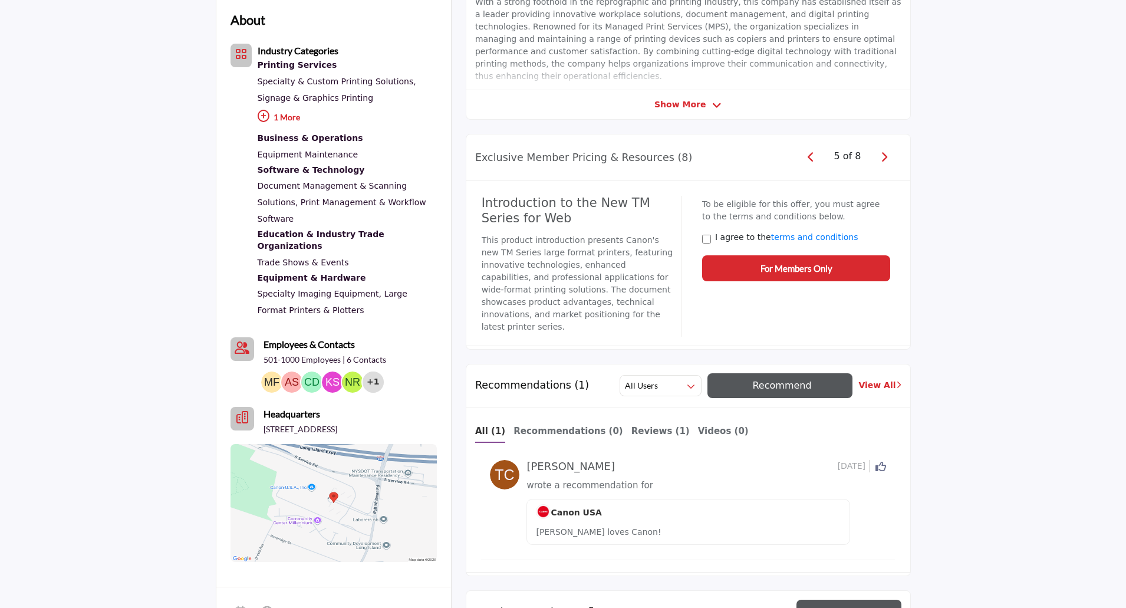
click at [882, 157] on icon "button" at bounding box center [884, 156] width 6 height 11
drag, startPoint x: 884, startPoint y: 159, endPoint x: 974, endPoint y: 223, distance: 111.2
click at [884, 159] on icon "button" at bounding box center [884, 156] width 6 height 11
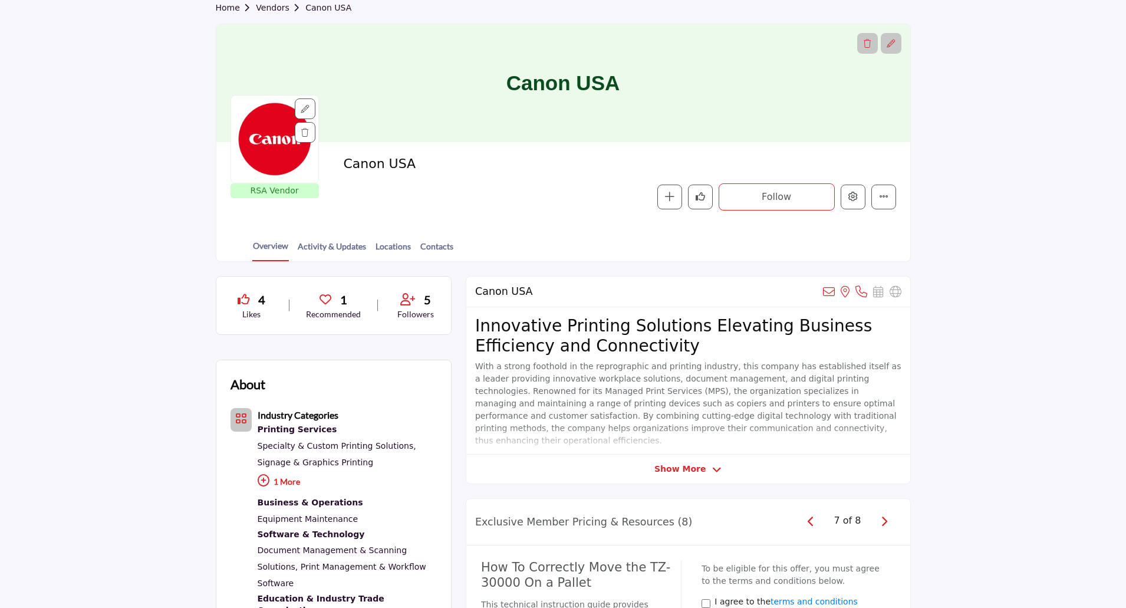
scroll to position [0, 0]
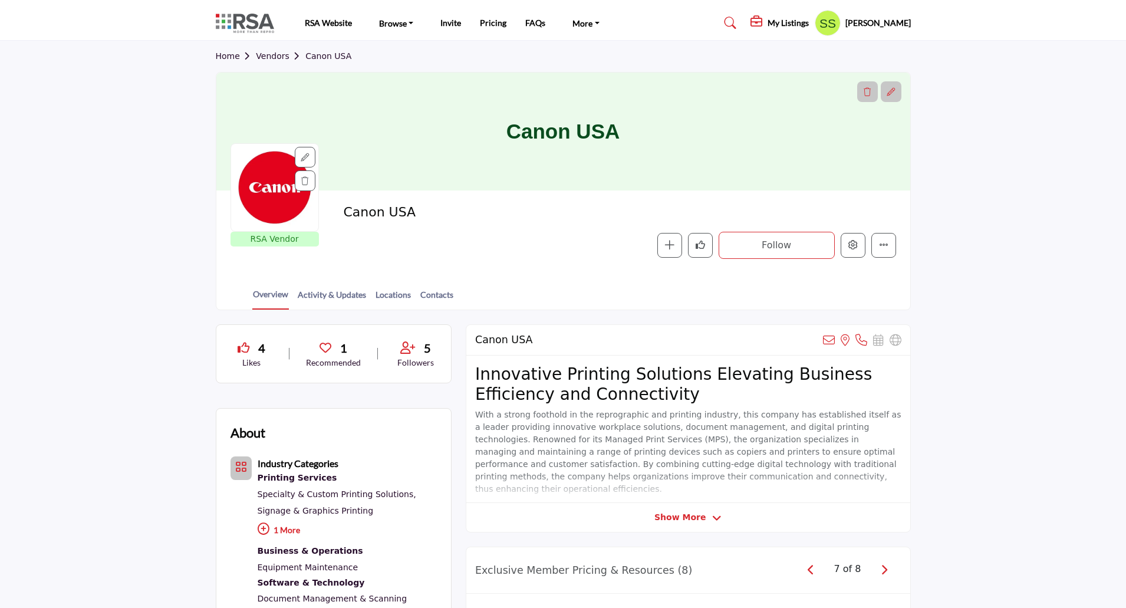
drag, startPoint x: 220, startPoint y: 59, endPoint x: 349, endPoint y: 98, distance: 134.8
click at [220, 58] on link "Home" at bounding box center [236, 55] width 41 height 9
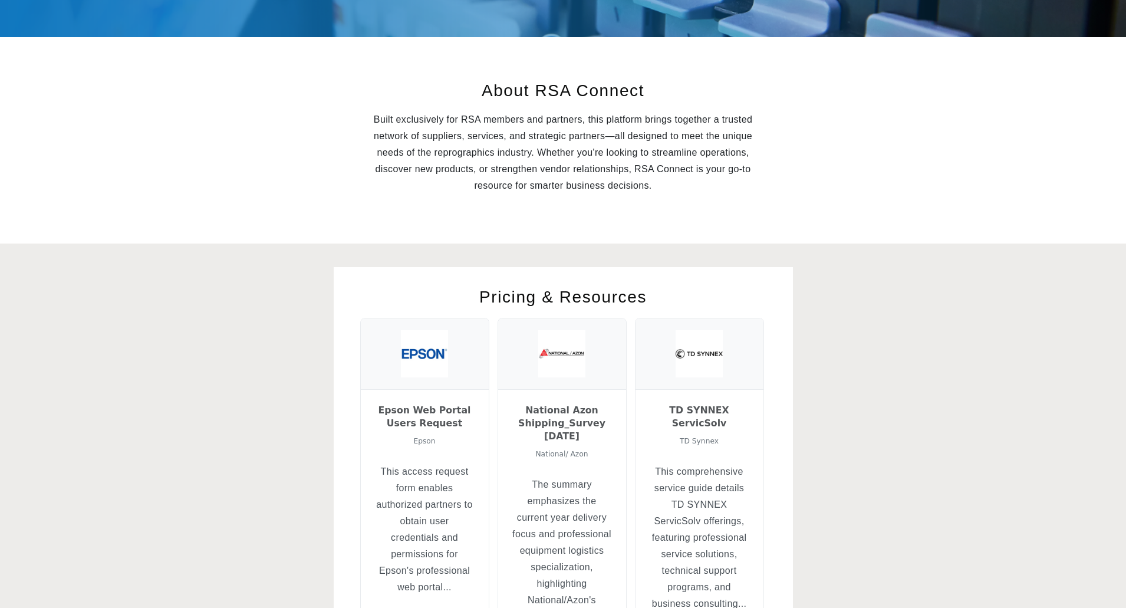
scroll to position [236, 0]
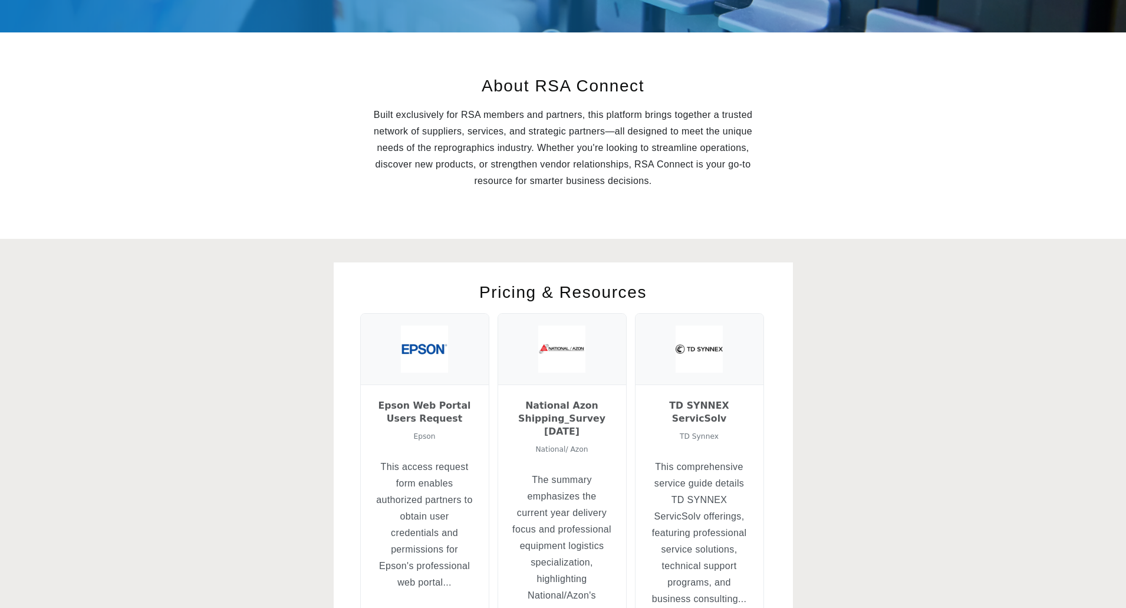
click at [548, 408] on h3 "National Azon Shipping_Survey [DATE]" at bounding box center [562, 418] width 100 height 39
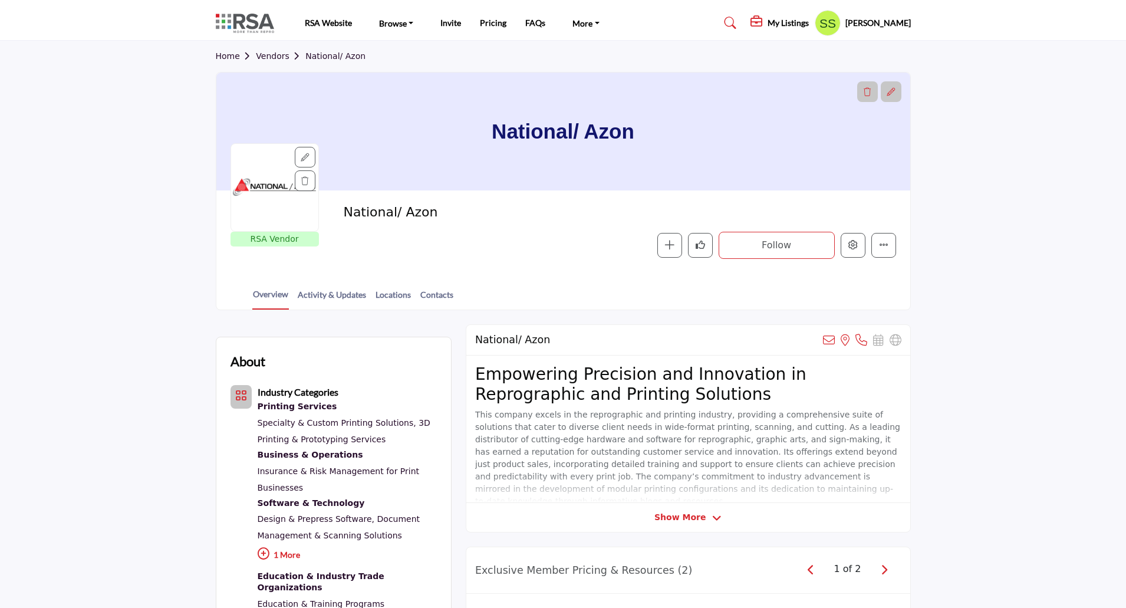
drag, startPoint x: 227, startPoint y: 57, endPoint x: 242, endPoint y: 59, distance: 14.8
click at [227, 57] on link "Home" at bounding box center [236, 55] width 41 height 9
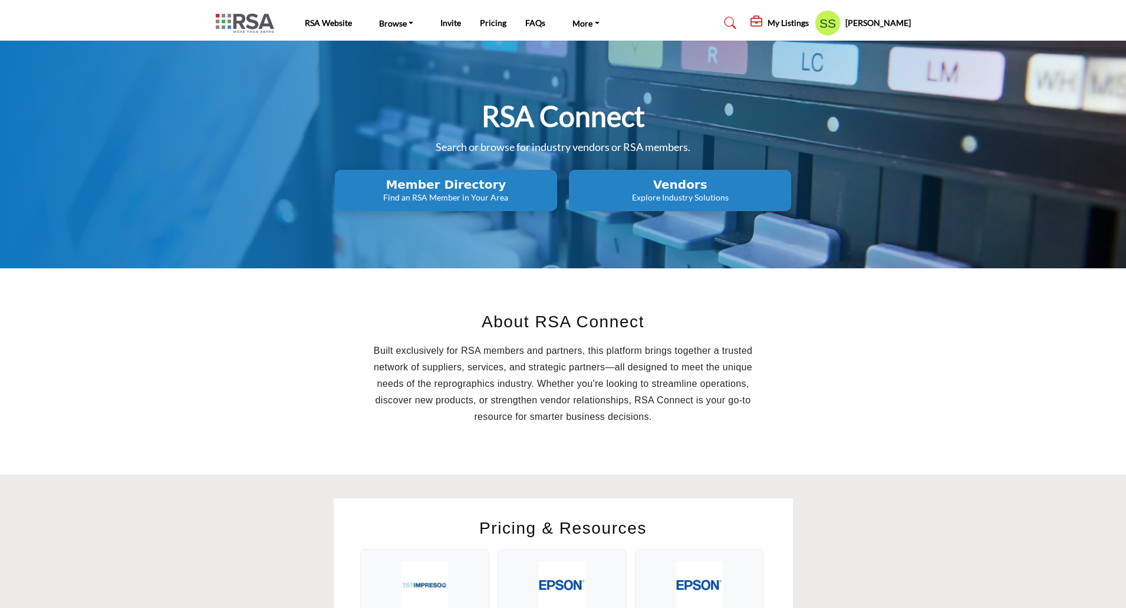
click at [843, 347] on div "About RSA Connect Built exclusively for RSA members and partners, this platform…" at bounding box center [562, 371] width 707 height 159
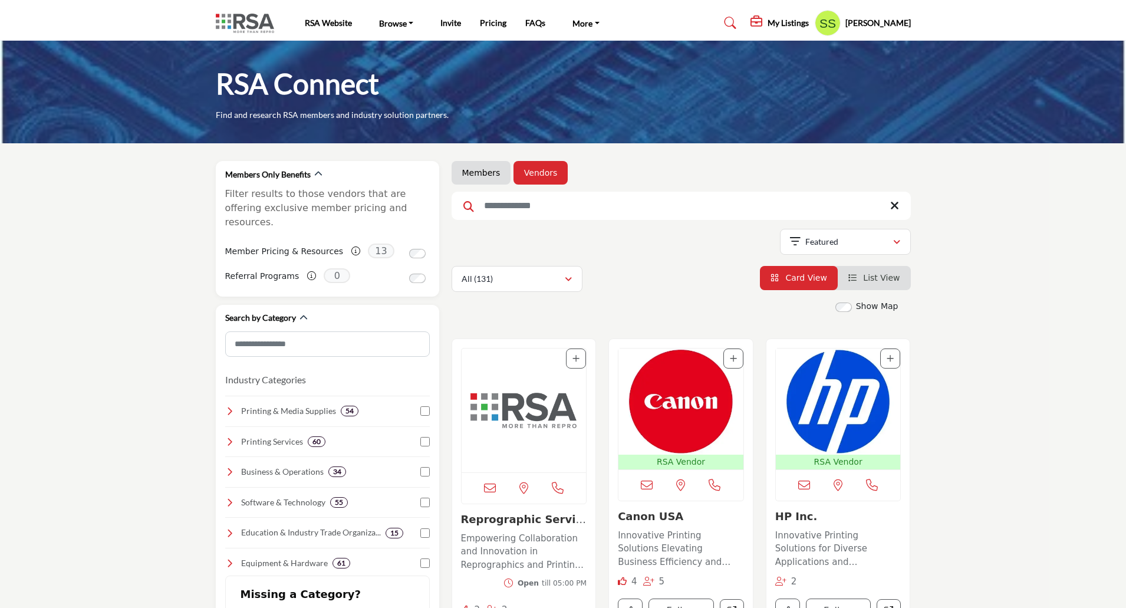
click at [684, 402] on img "Open Listing in new tab" at bounding box center [680, 401] width 125 height 106
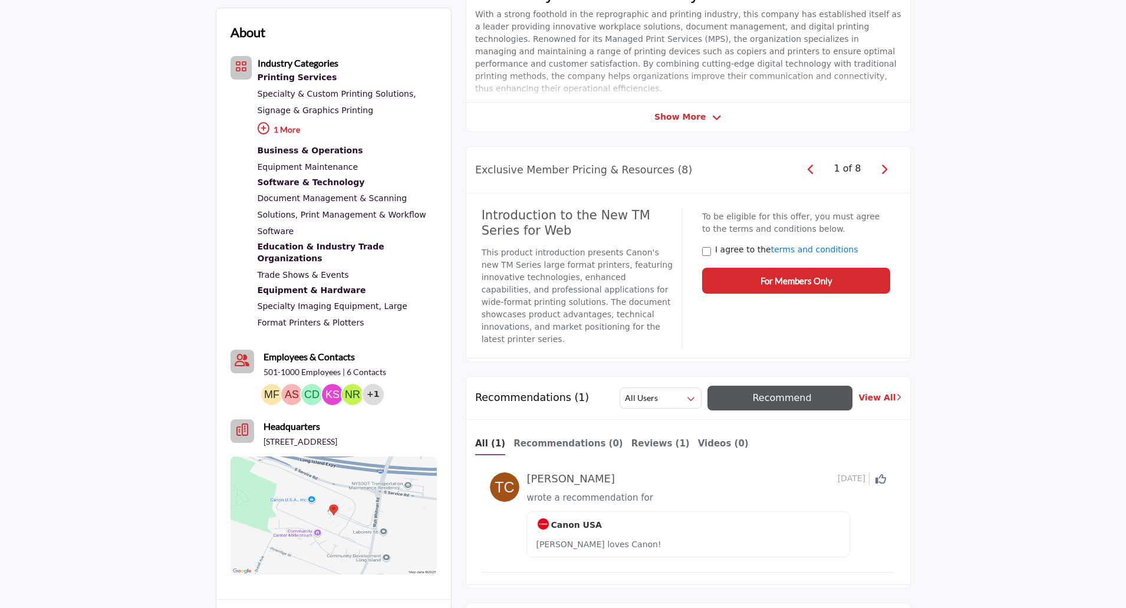
scroll to position [413, 0]
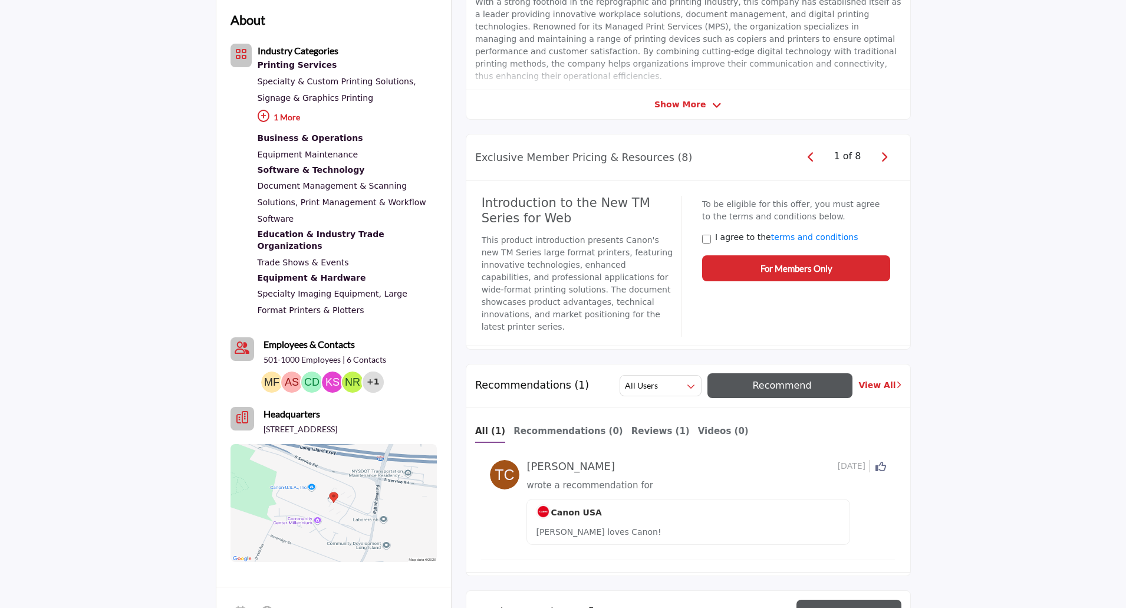
click at [530, 218] on h4 "Introduction to the New TM Series for Web" at bounding box center [578, 210] width 192 height 29
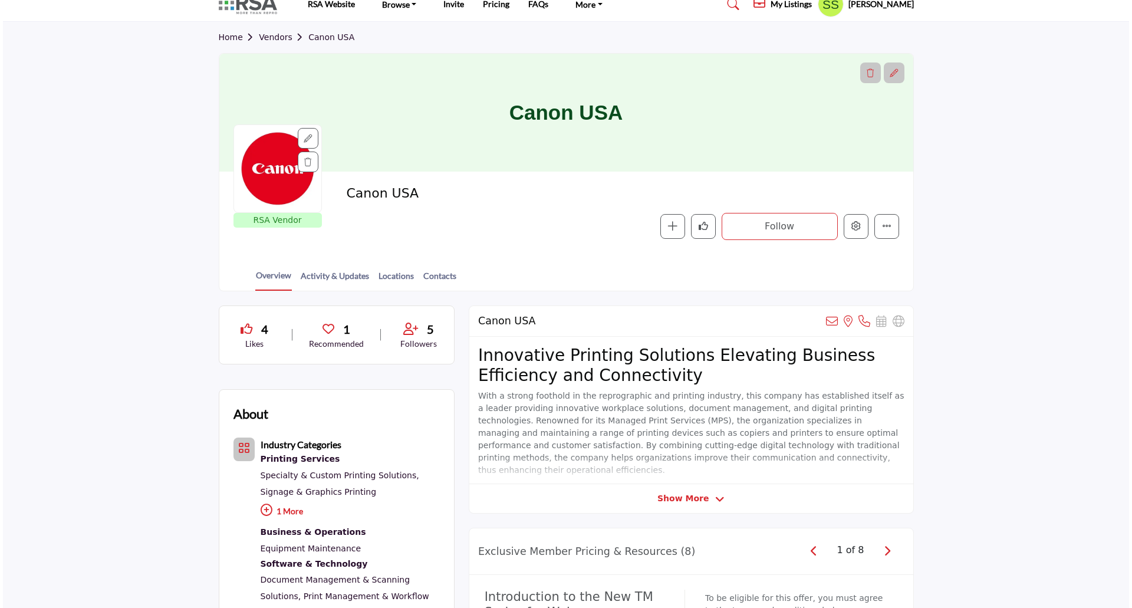
scroll to position [0, 0]
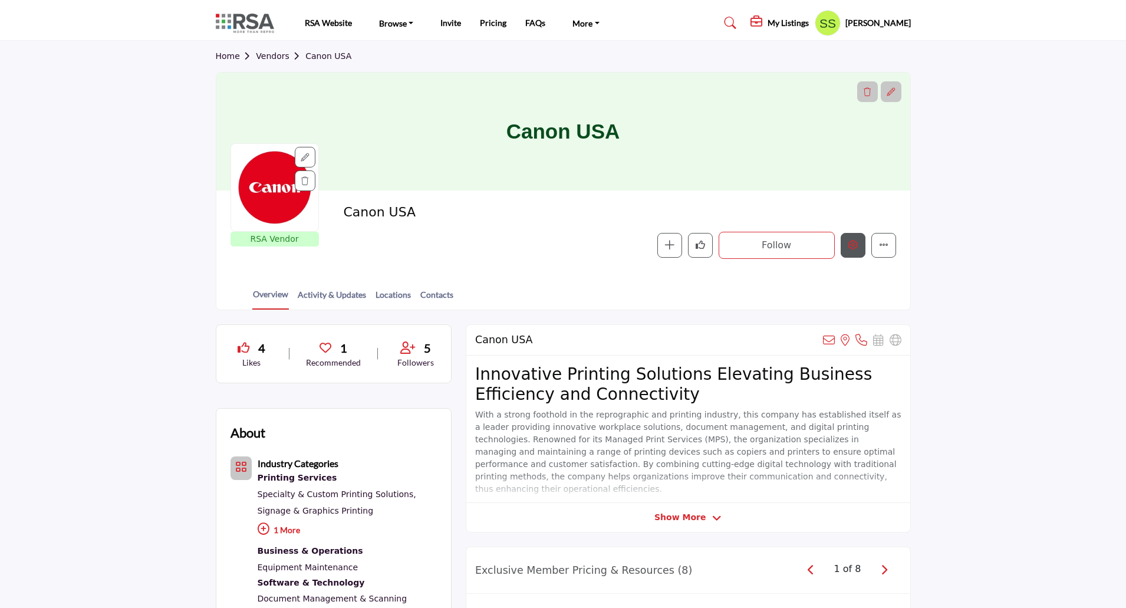
click at [852, 251] on button "Edit company" at bounding box center [853, 245] width 25 height 25
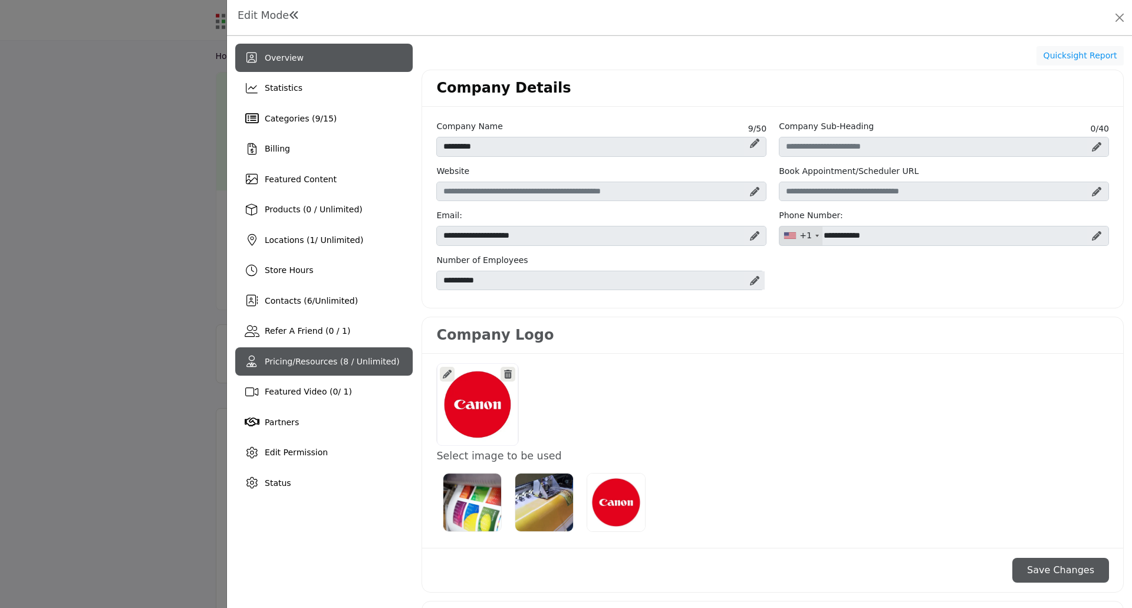
drag, startPoint x: 347, startPoint y: 361, endPoint x: 404, endPoint y: 352, distance: 57.2
click at [348, 360] on span "Pricing/Resources (8 / Unlimited)" at bounding box center [332, 361] width 135 height 9
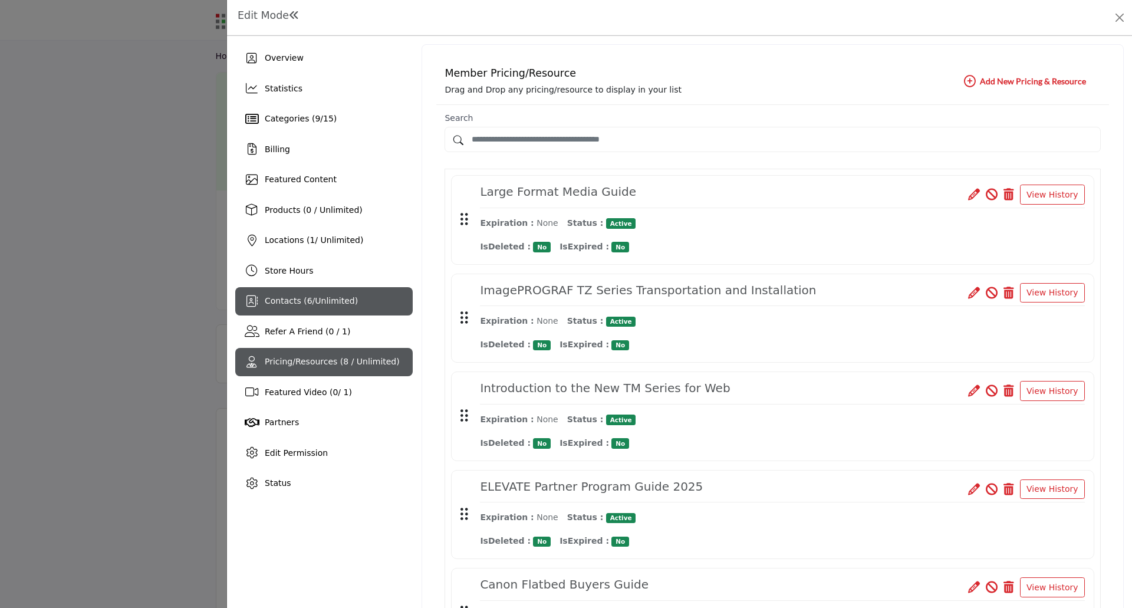
drag, startPoint x: 279, startPoint y: 299, endPoint x: 296, endPoint y: 296, distance: 18.0
click at [284, 298] on span "Contacts ( 6 / Unlimited )" at bounding box center [311, 300] width 93 height 9
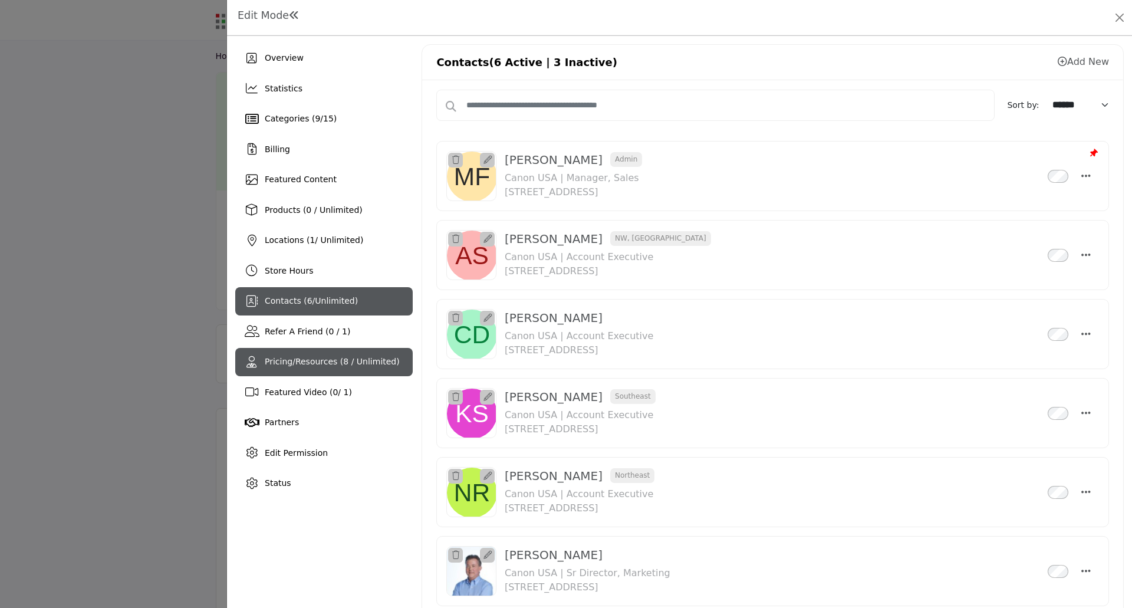
click at [281, 366] on span "Pricing/Resources (8 / Unlimited)" at bounding box center [332, 361] width 135 height 9
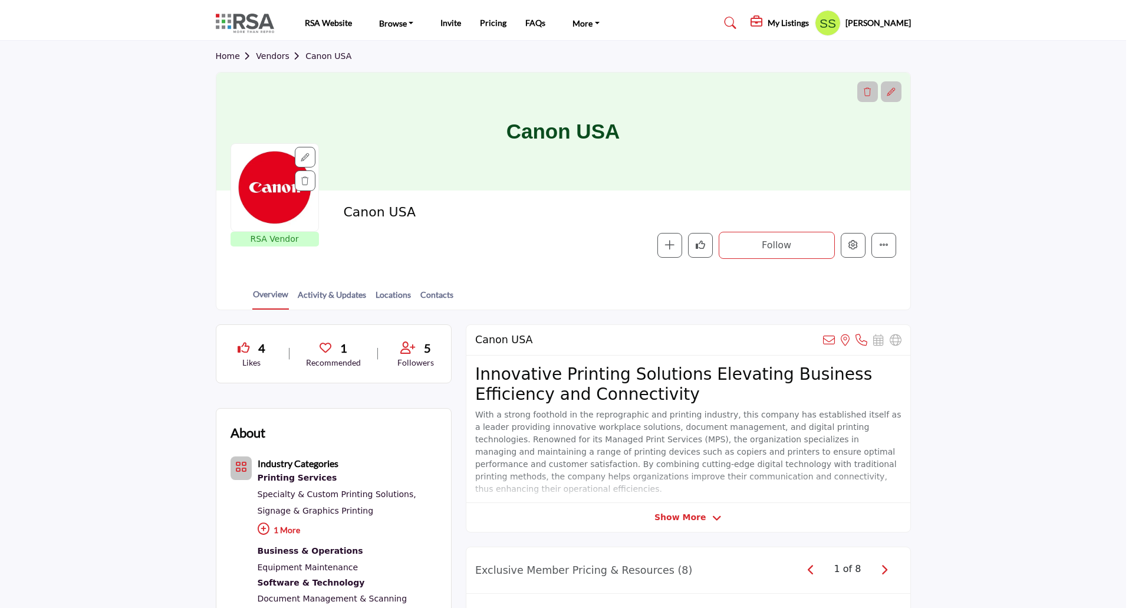
click at [165, 344] on div at bounding box center [566, 304] width 1132 height 608
click at [270, 52] on link "Vendors" at bounding box center [281, 55] width 50 height 9
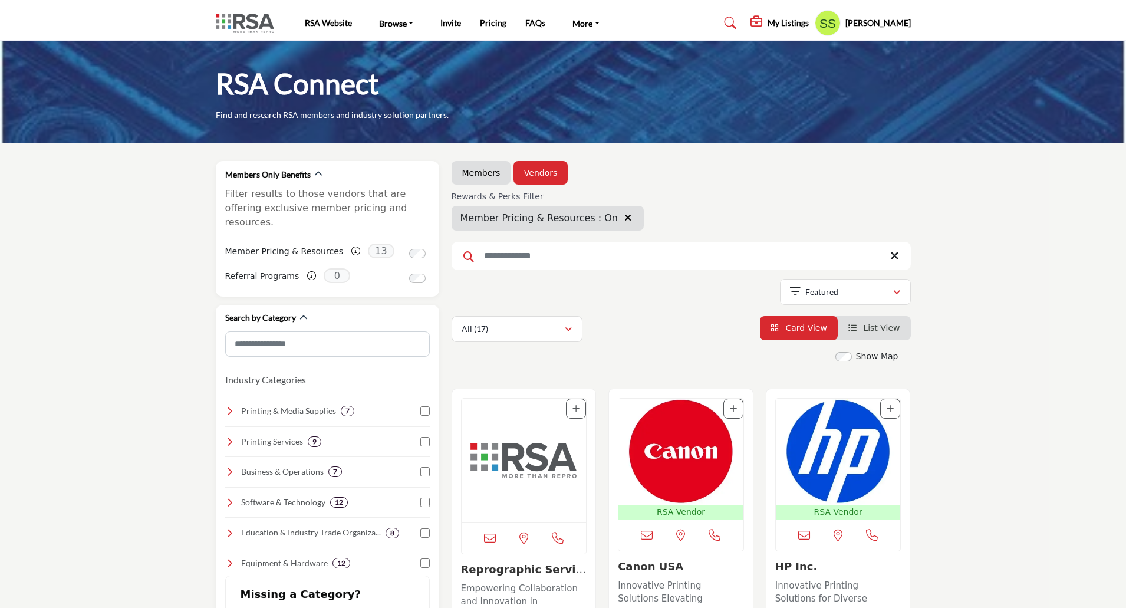
click at [393, 21] on link "Browse" at bounding box center [396, 23] width 51 height 17
click at [409, 45] on link "Find an RSA Member" at bounding box center [426, 46] width 99 height 17
